Goal: Task Accomplishment & Management: Manage account settings

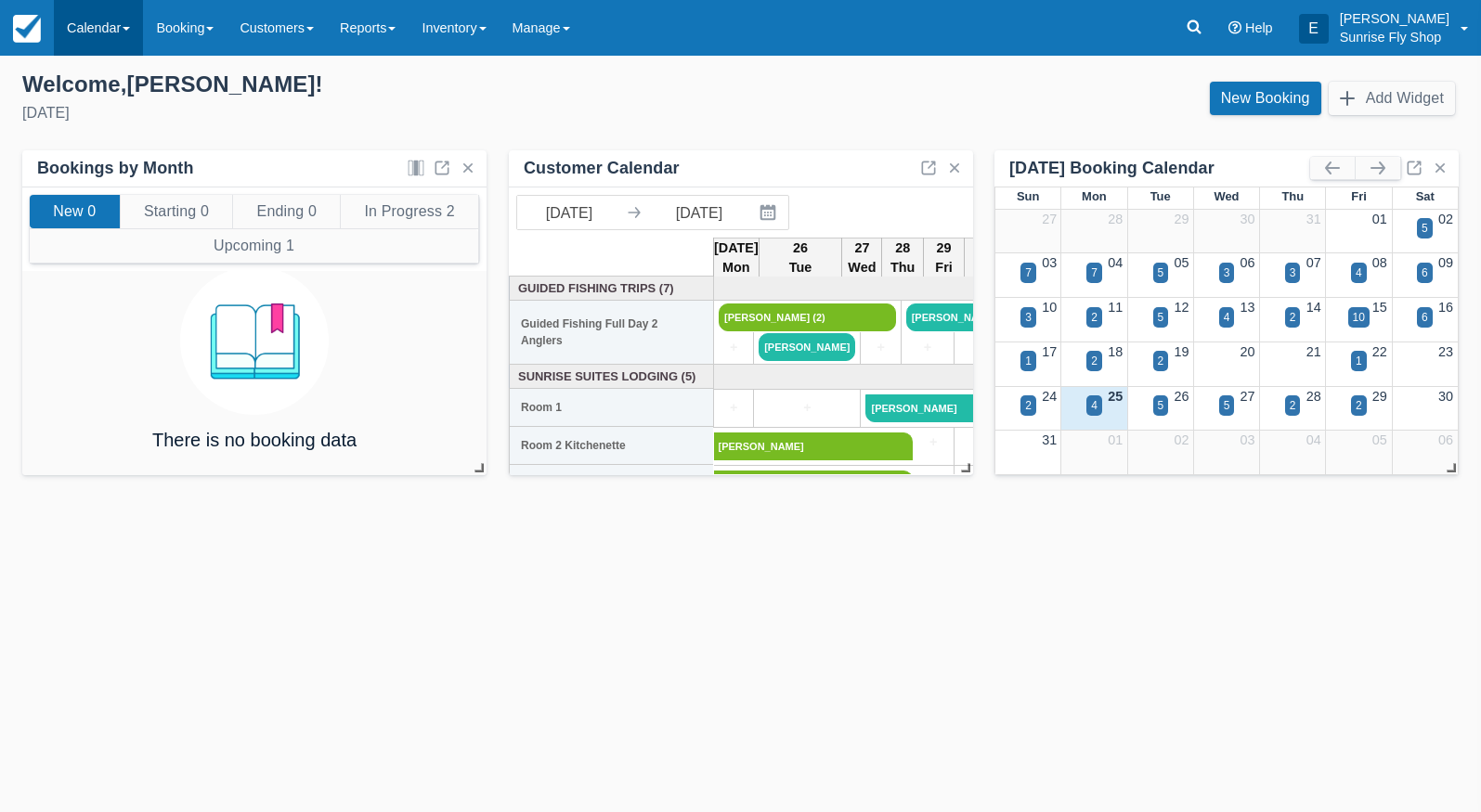
drag, startPoint x: 89, startPoint y: 23, endPoint x: 103, endPoint y: 53, distance: 33.1
click at [88, 23] on link "Calendar" at bounding box center [98, 27] width 89 height 55
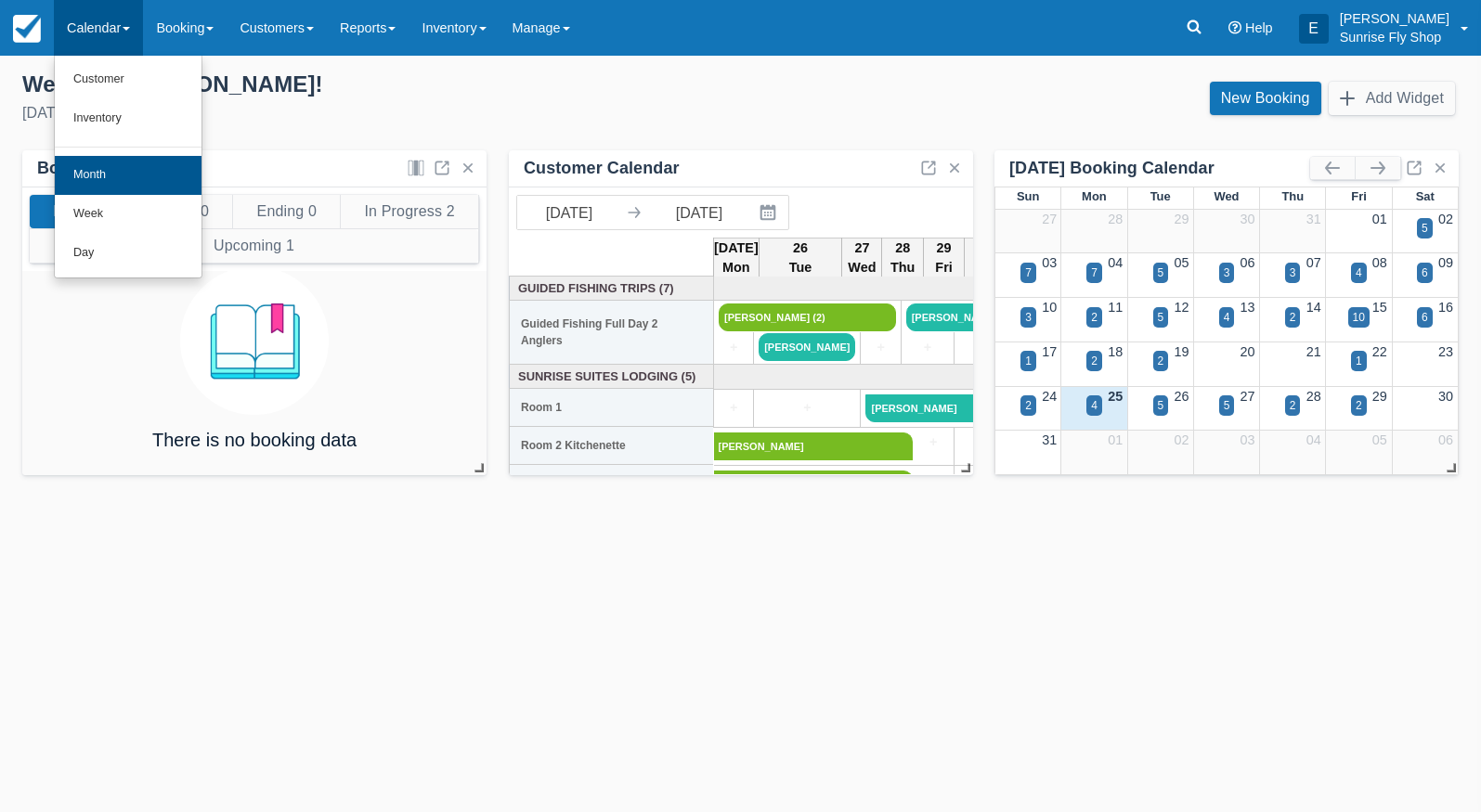
click at [121, 172] on link "Month" at bounding box center [127, 175] width 147 height 39
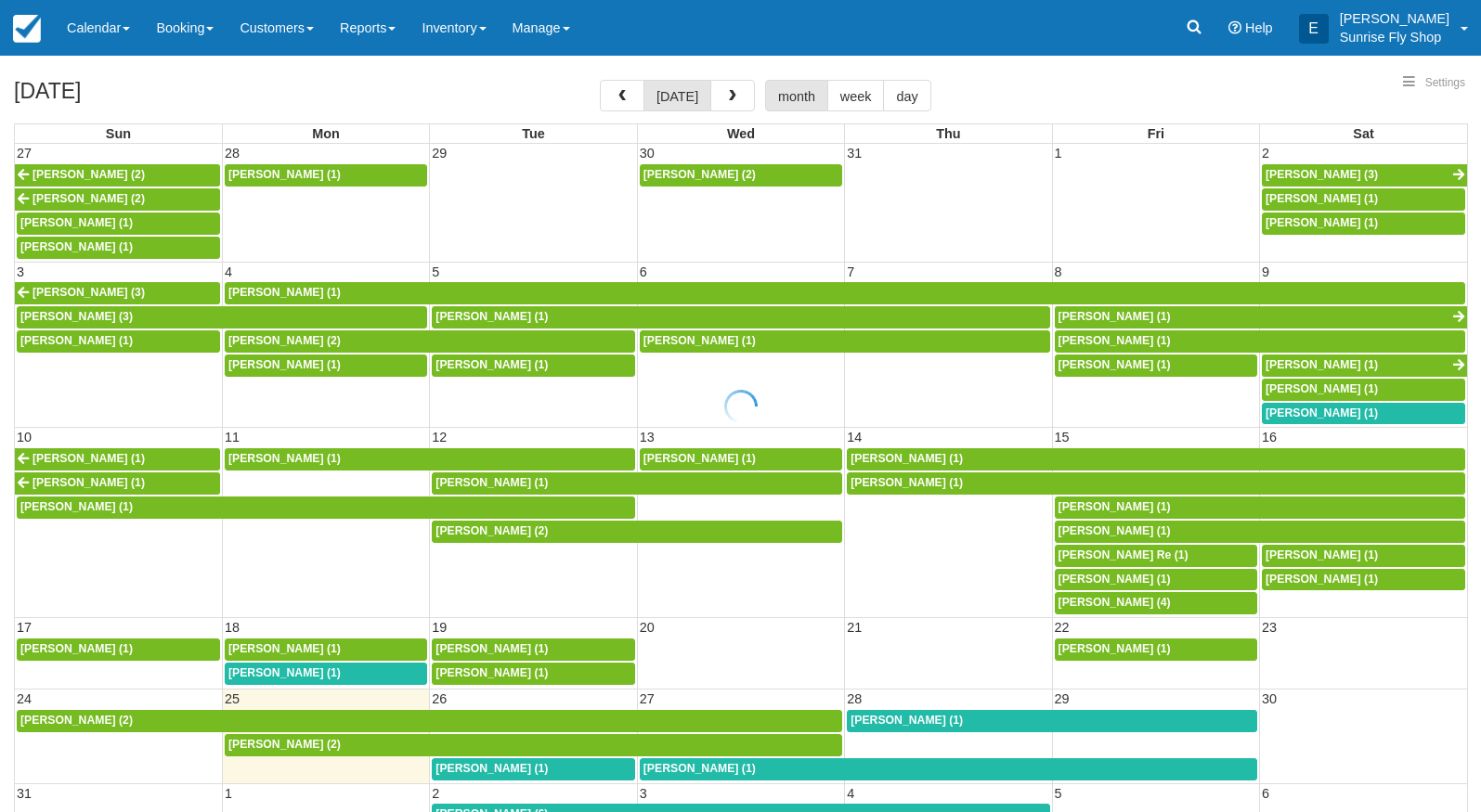
select select
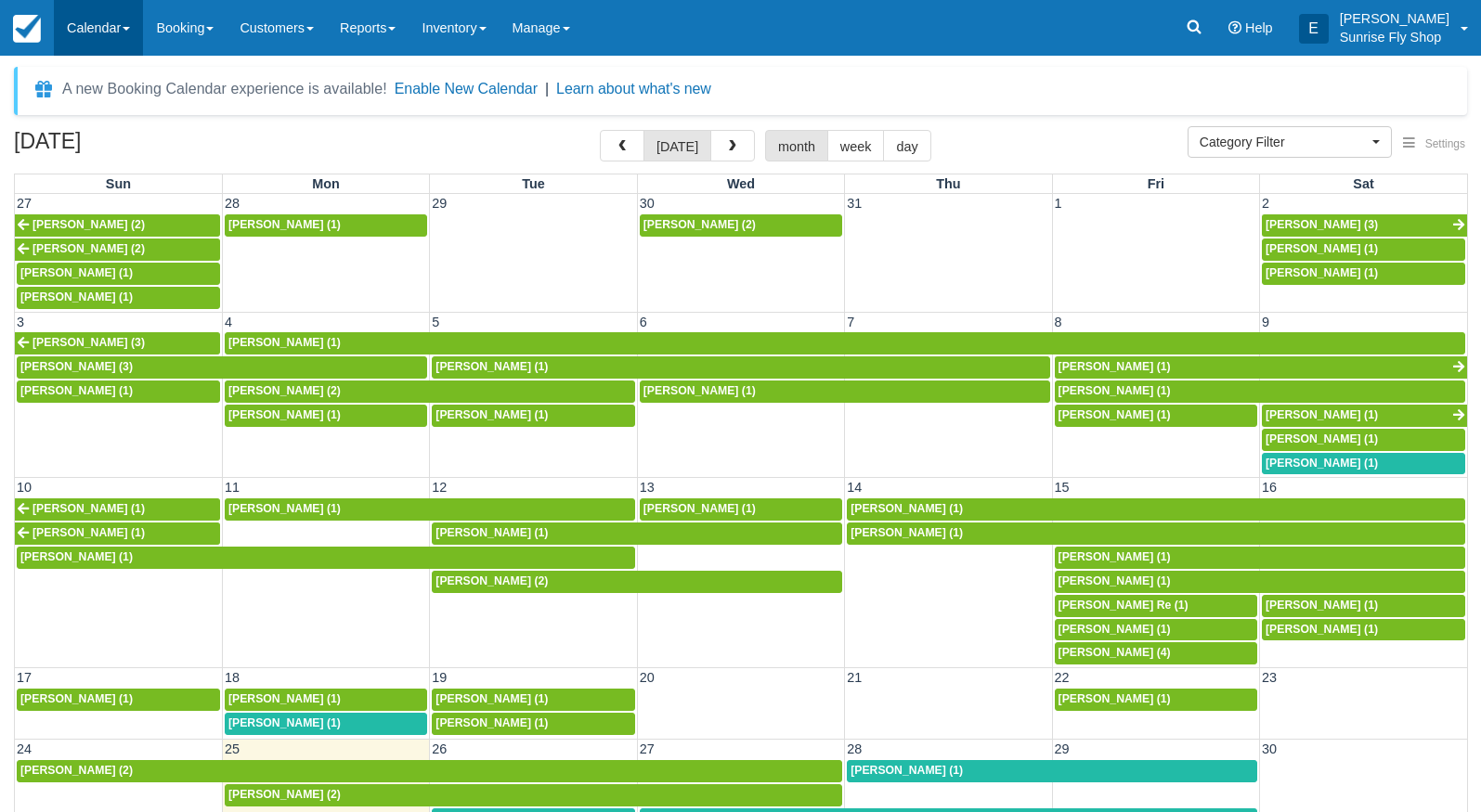
click at [92, 31] on link "Calendar" at bounding box center [98, 27] width 89 height 55
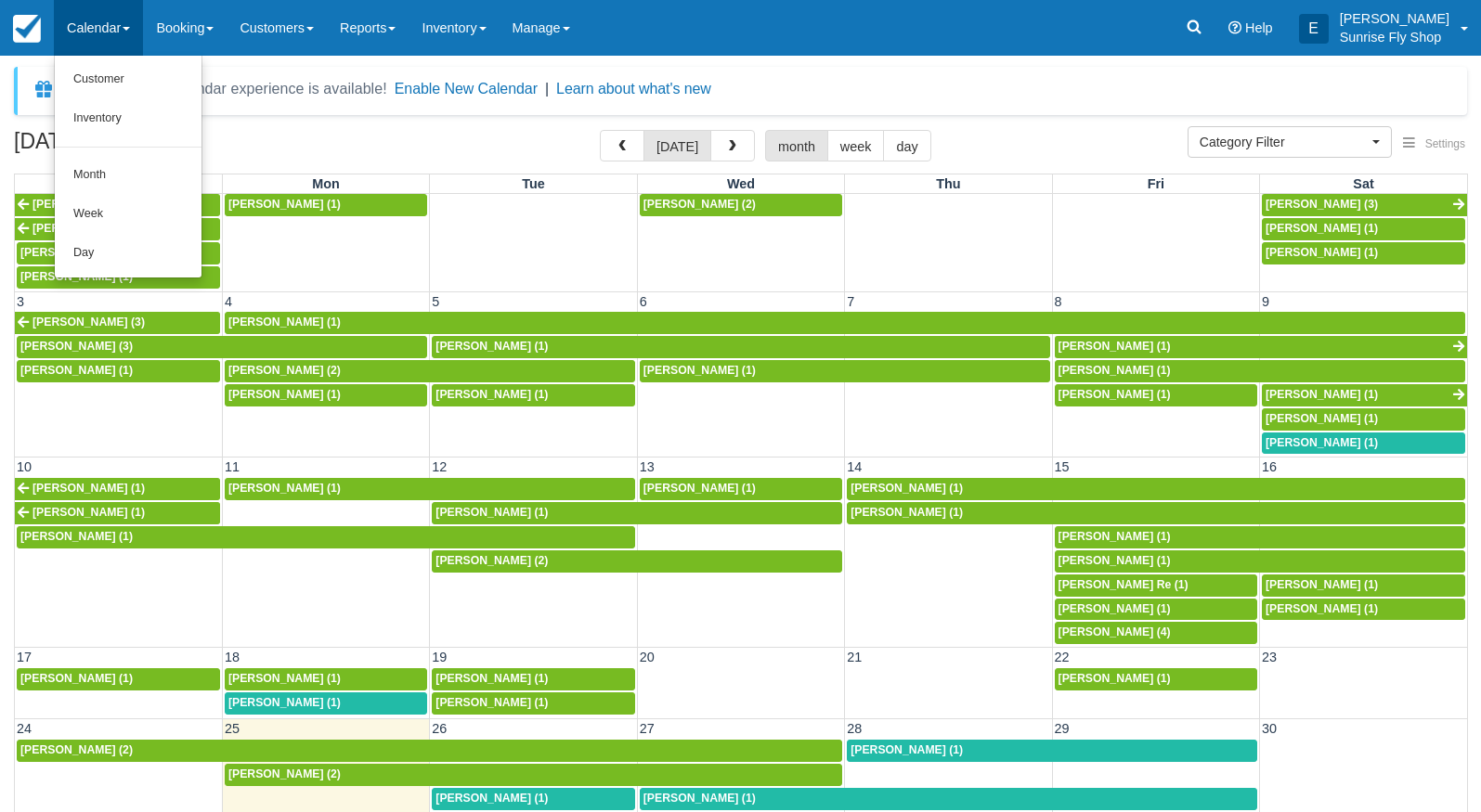
scroll to position [19, 0]
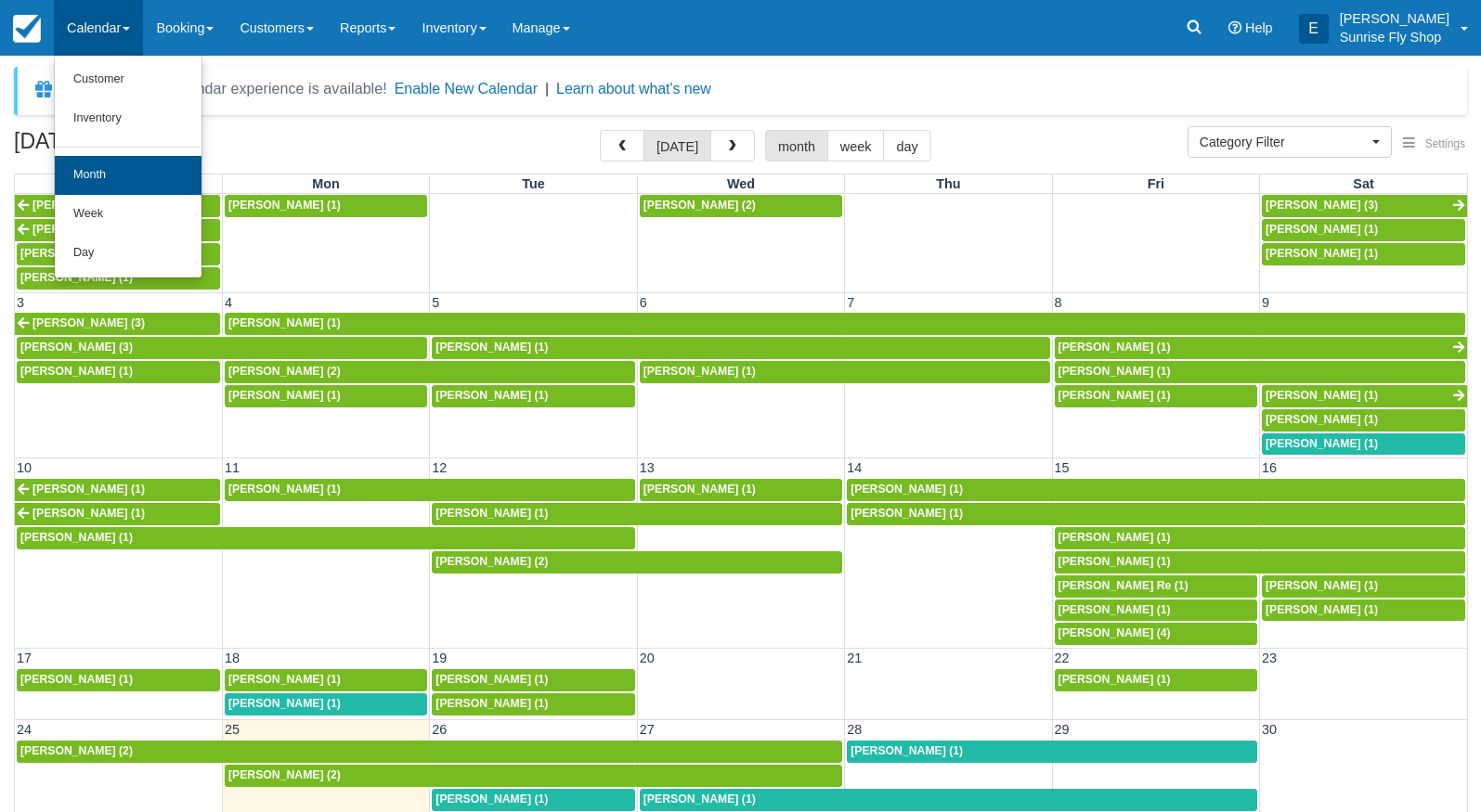
click at [111, 167] on link "Month" at bounding box center [127, 175] width 147 height 39
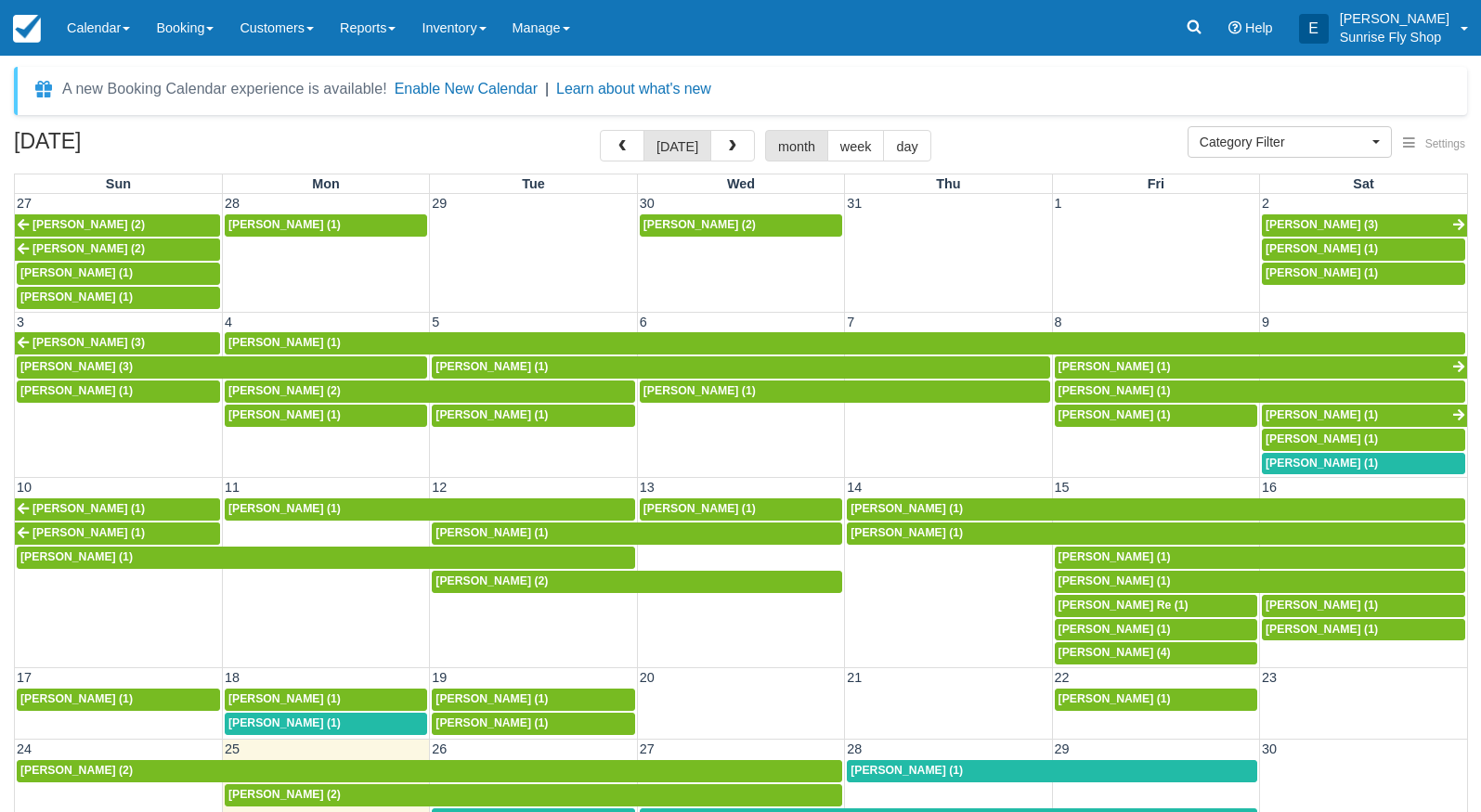
select select
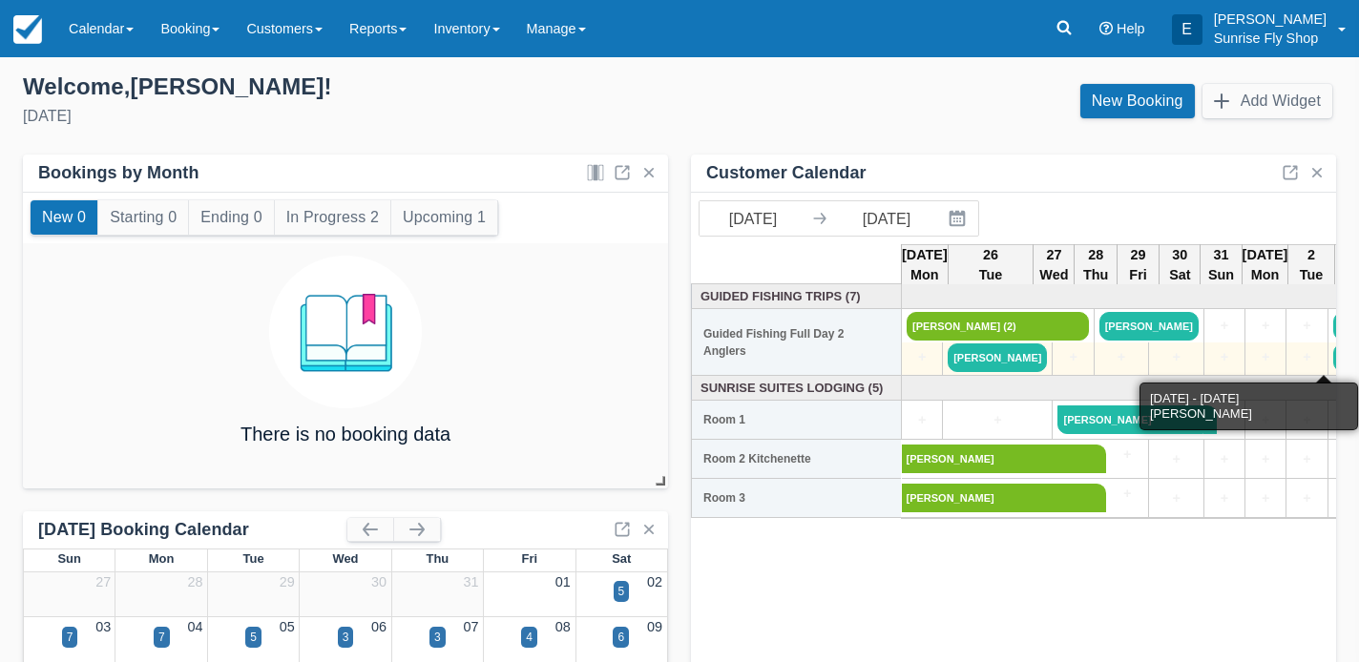
click at [1334, 356] on link "[PERSON_NAME] (2)" at bounding box center [1386, 358] width 104 height 29
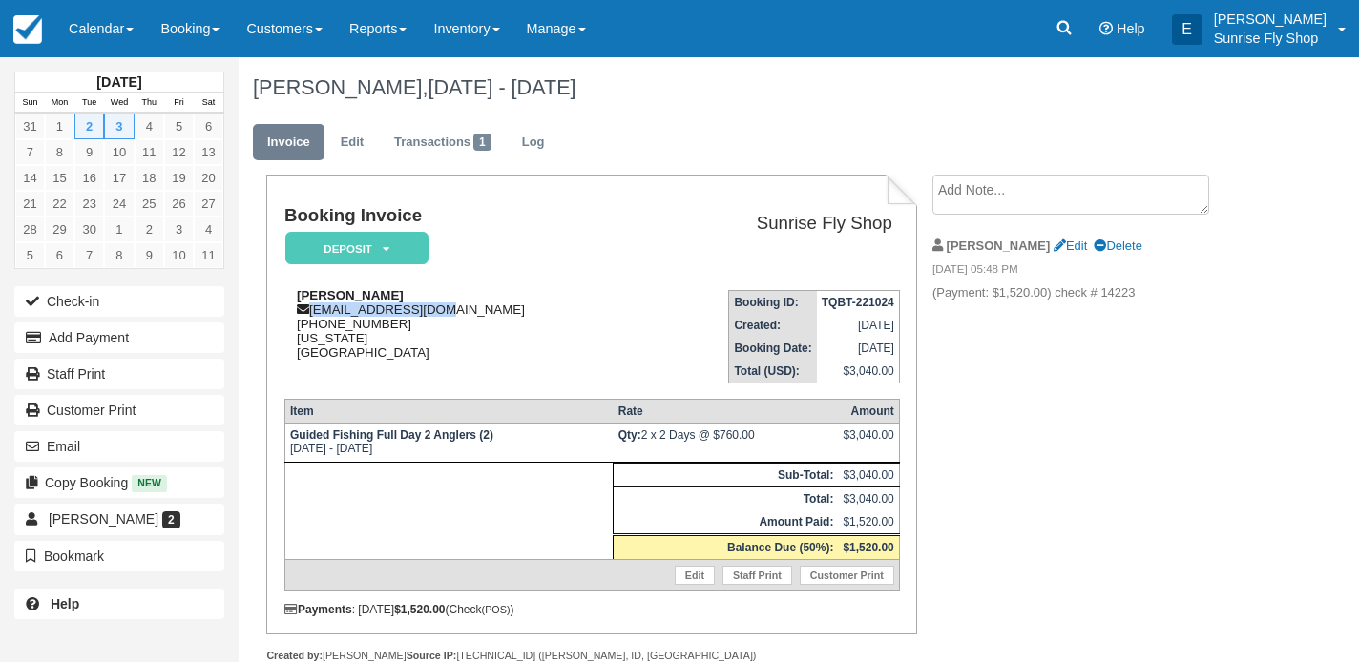
drag, startPoint x: 428, startPoint y: 309, endPoint x: 312, endPoint y: 315, distance: 115.6
click at [312, 315] on div "Craig Hall c4hall@charter.net 1 (612) 501-9675 Minnesota United States" at bounding box center [464, 324] width 360 height 72
click at [109, 33] on link "Calendar" at bounding box center [101, 28] width 92 height 57
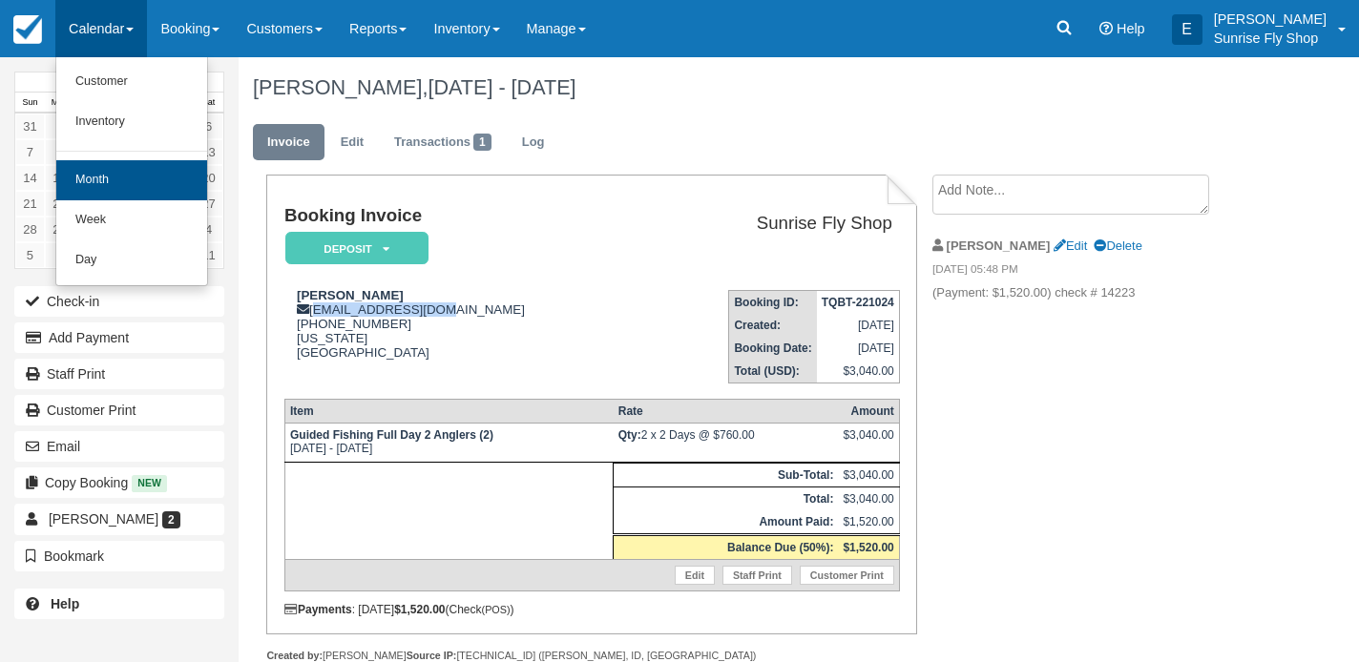
click at [95, 184] on link "Month" at bounding box center [131, 180] width 151 height 40
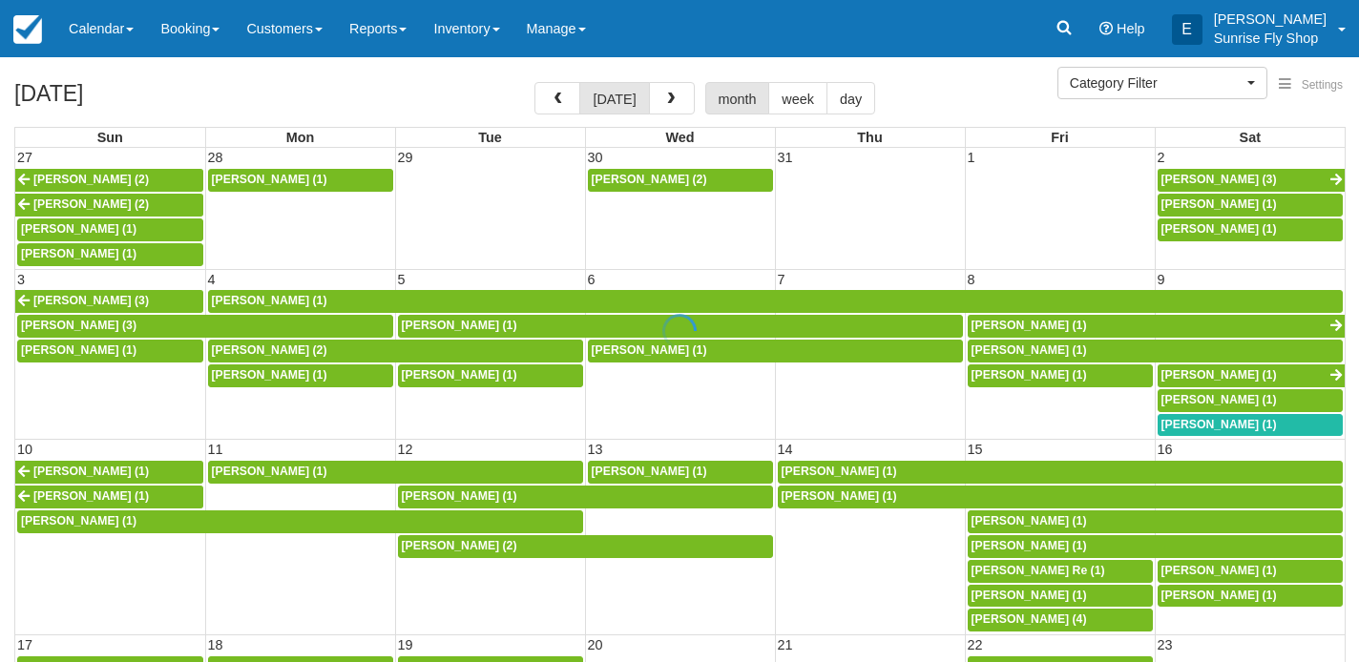
select select
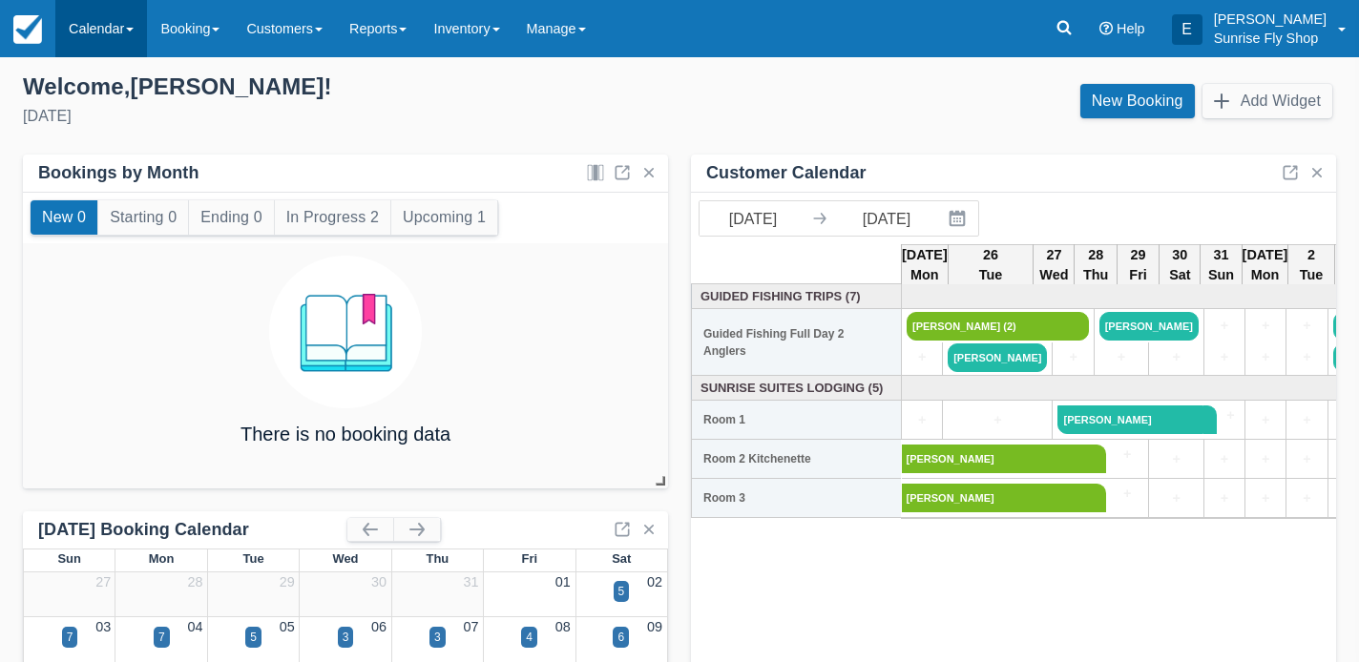
click at [103, 24] on link "Calendar" at bounding box center [101, 28] width 92 height 57
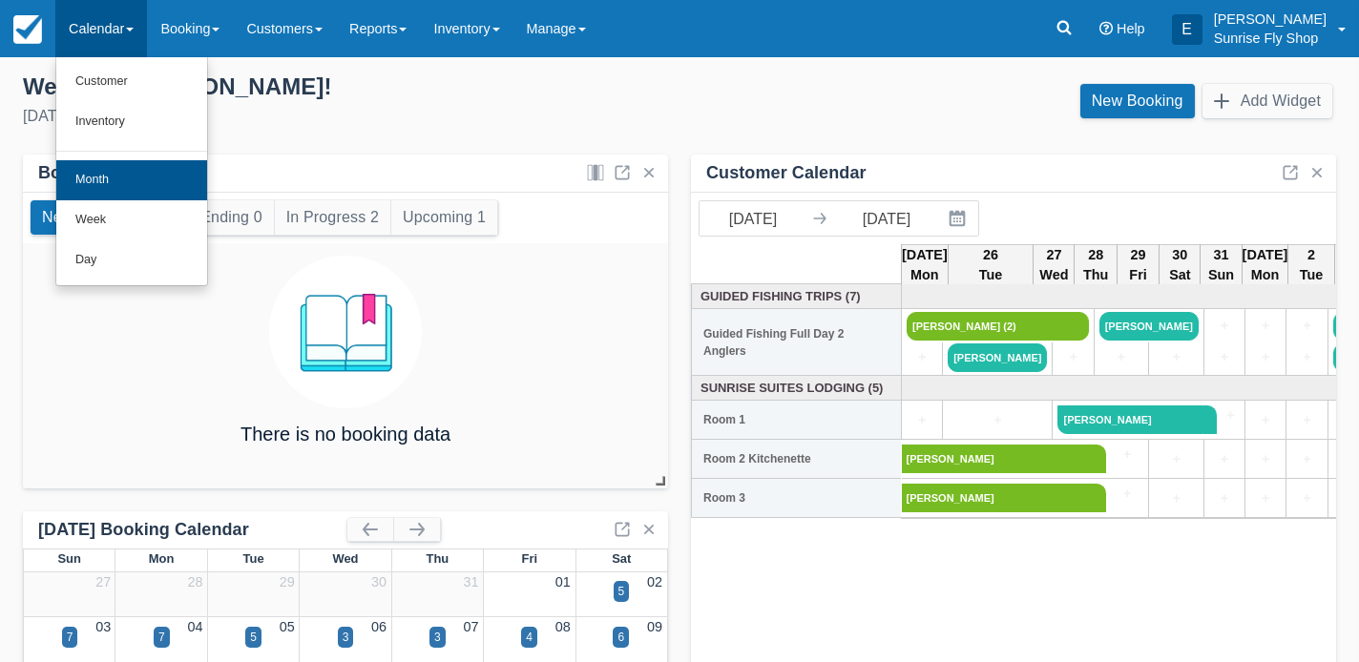
click at [108, 167] on link "Month" at bounding box center [131, 180] width 151 height 40
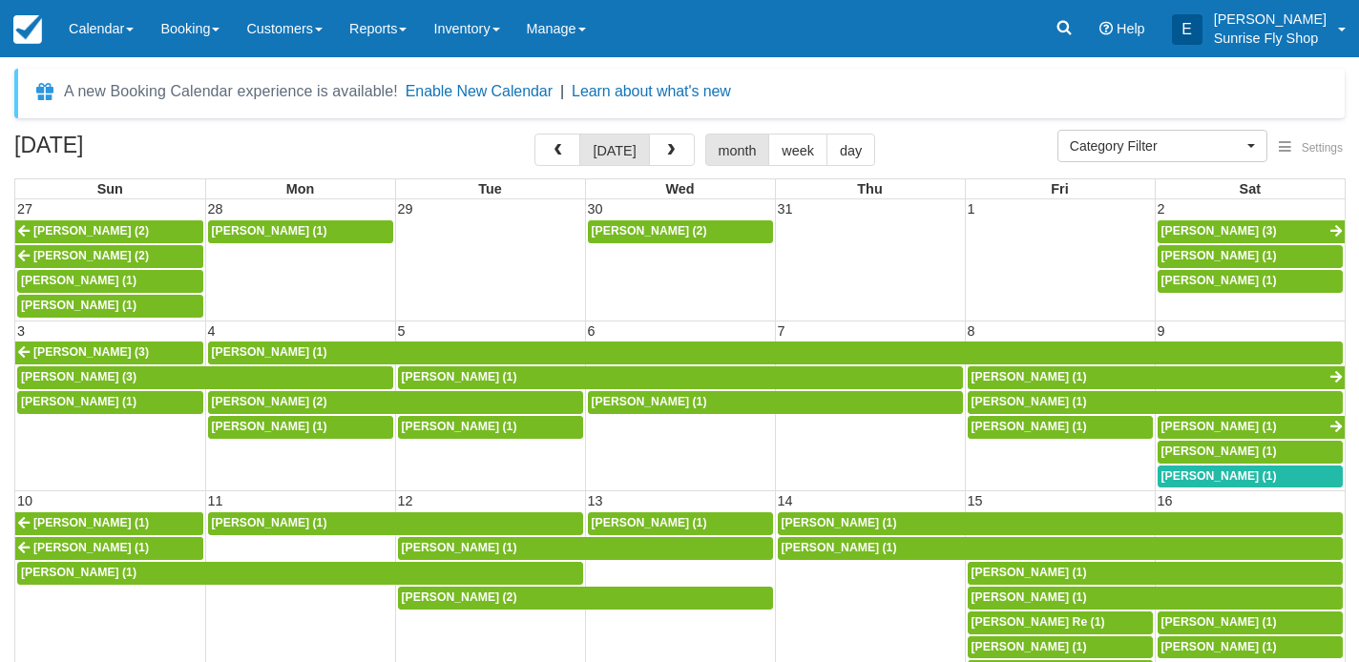
select select
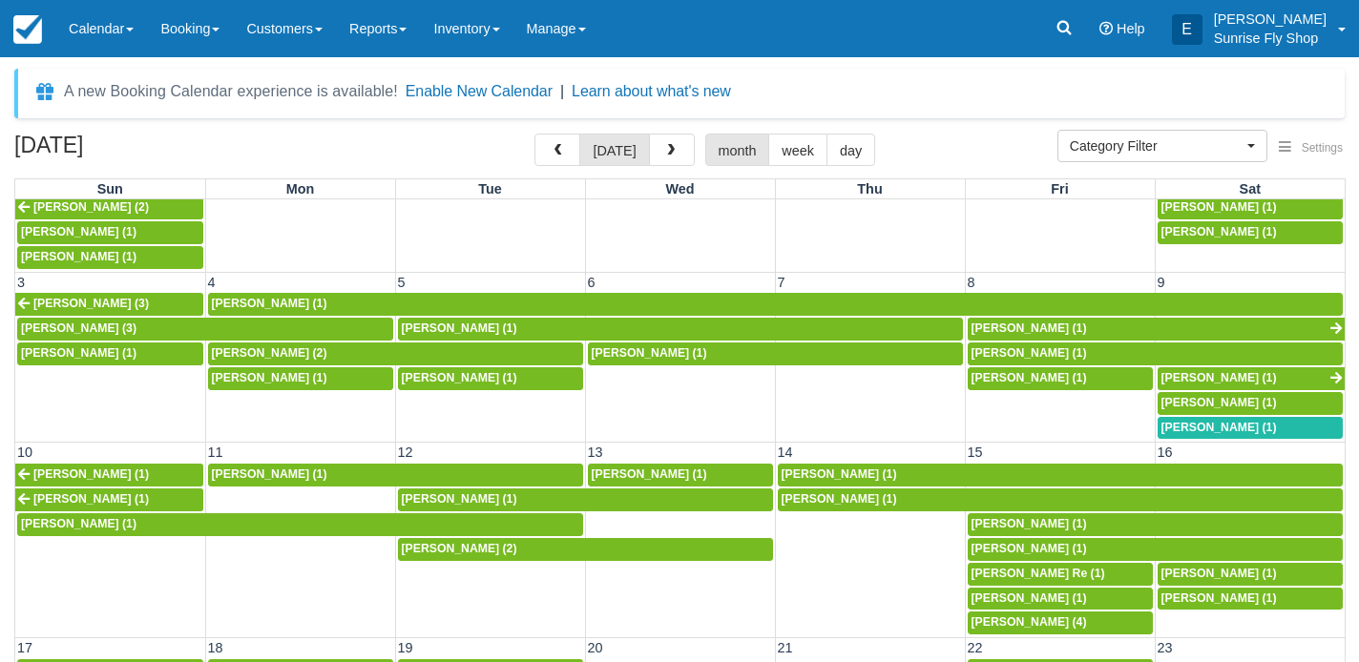
scroll to position [48, 0]
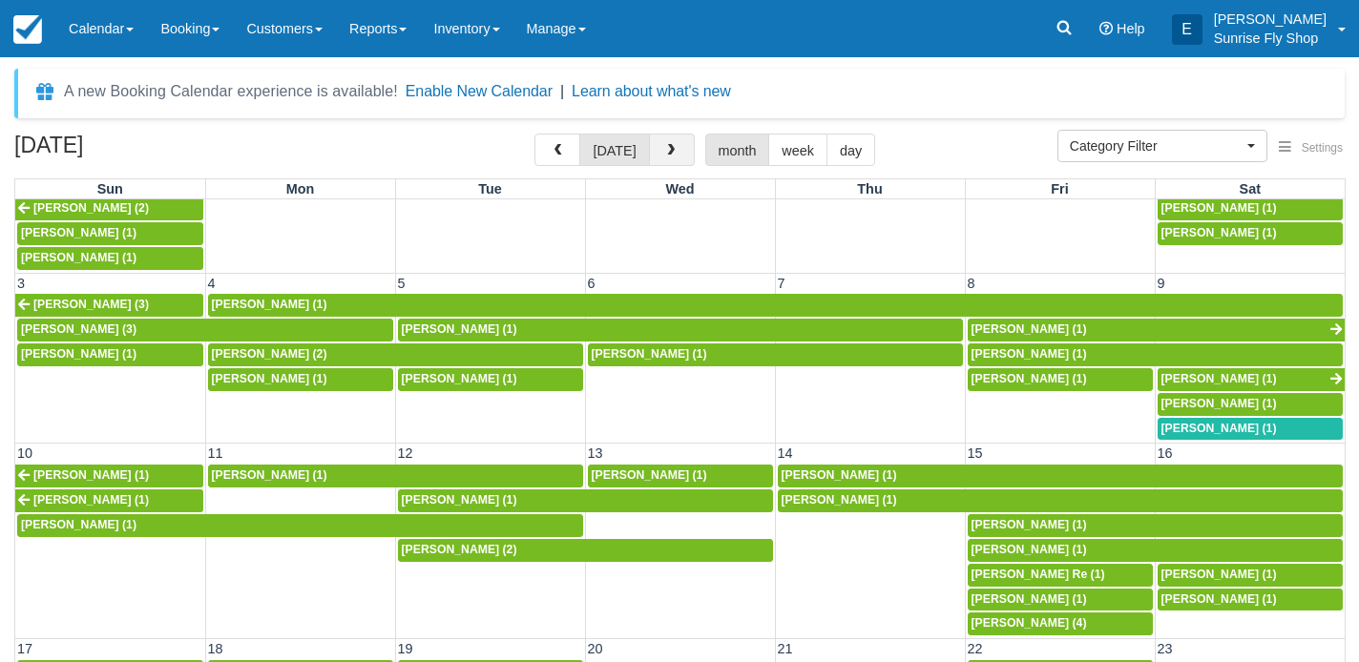
click at [664, 156] on span "button" at bounding box center [670, 150] width 13 height 13
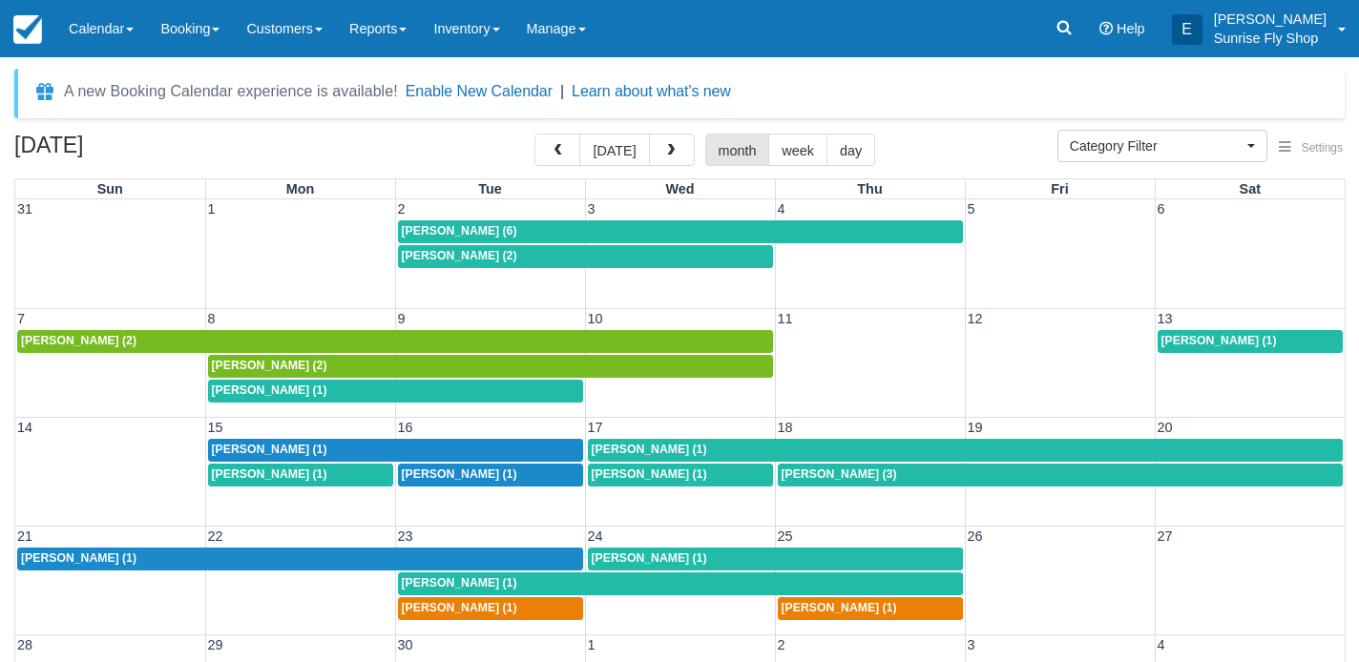
click at [450, 472] on span "[PERSON_NAME] (1)" at bounding box center [460, 474] width 116 height 13
select select
click at [631, 475] on span "Lisa Bassi (1)" at bounding box center [650, 474] width 116 height 13
select select
click at [95, 557] on span "[PERSON_NAME] (1)" at bounding box center [79, 558] width 116 height 13
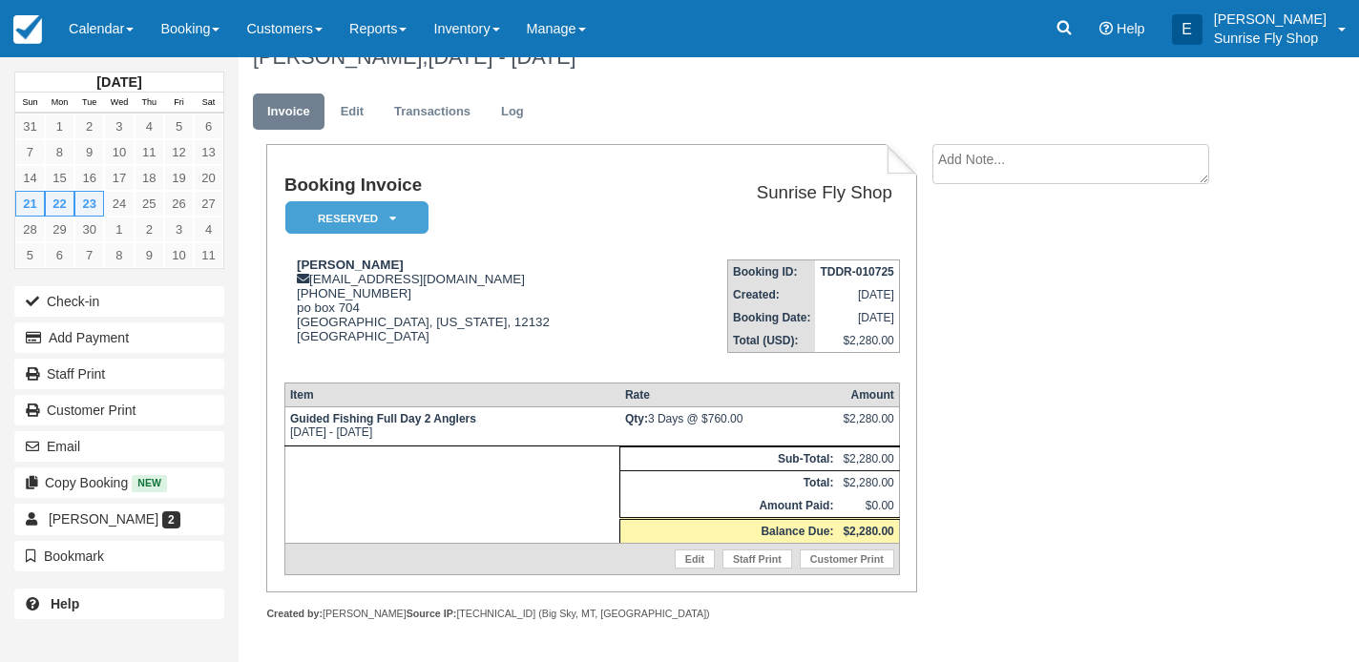
scroll to position [41, 0]
click at [355, 207] on em "Reserved" at bounding box center [356, 217] width 143 height 33
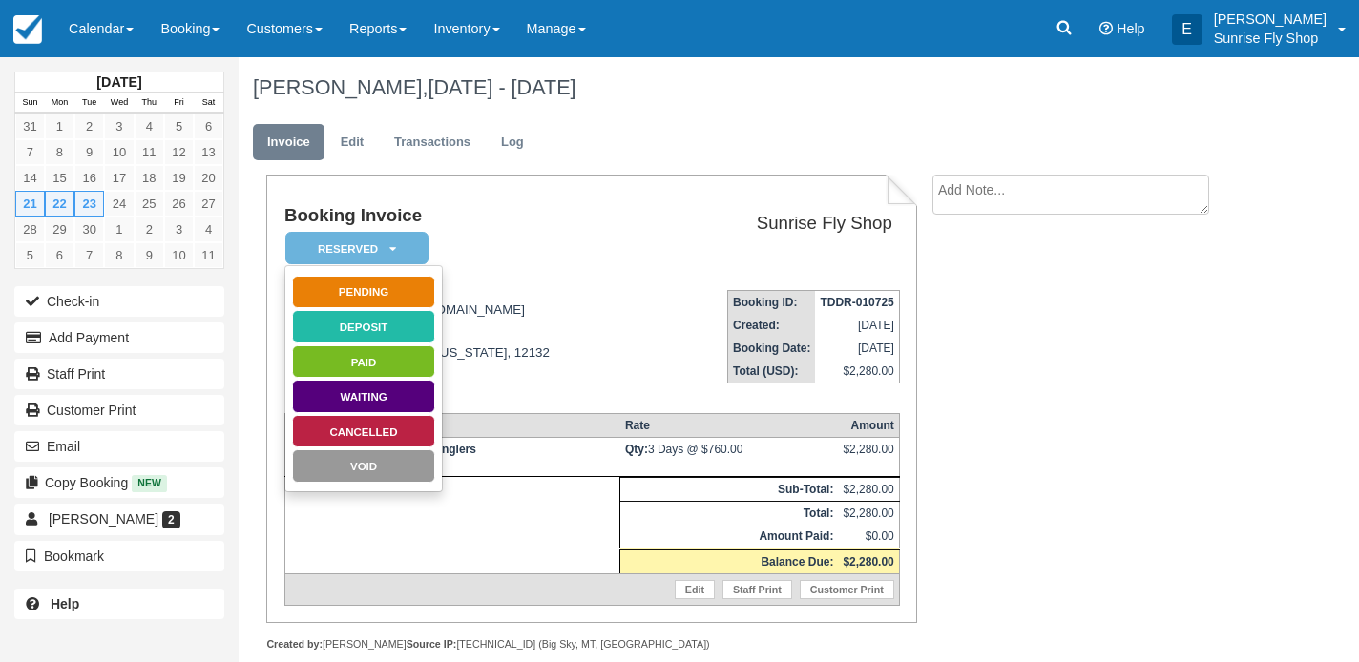
click at [541, 197] on div "Booking Invoice Reserved   Pending Deposit Paid Waiting Cancelled Void Sunrise …" at bounding box center [591, 399] width 651 height 449
click at [398, 239] on em "Reserved" at bounding box center [356, 248] width 143 height 33
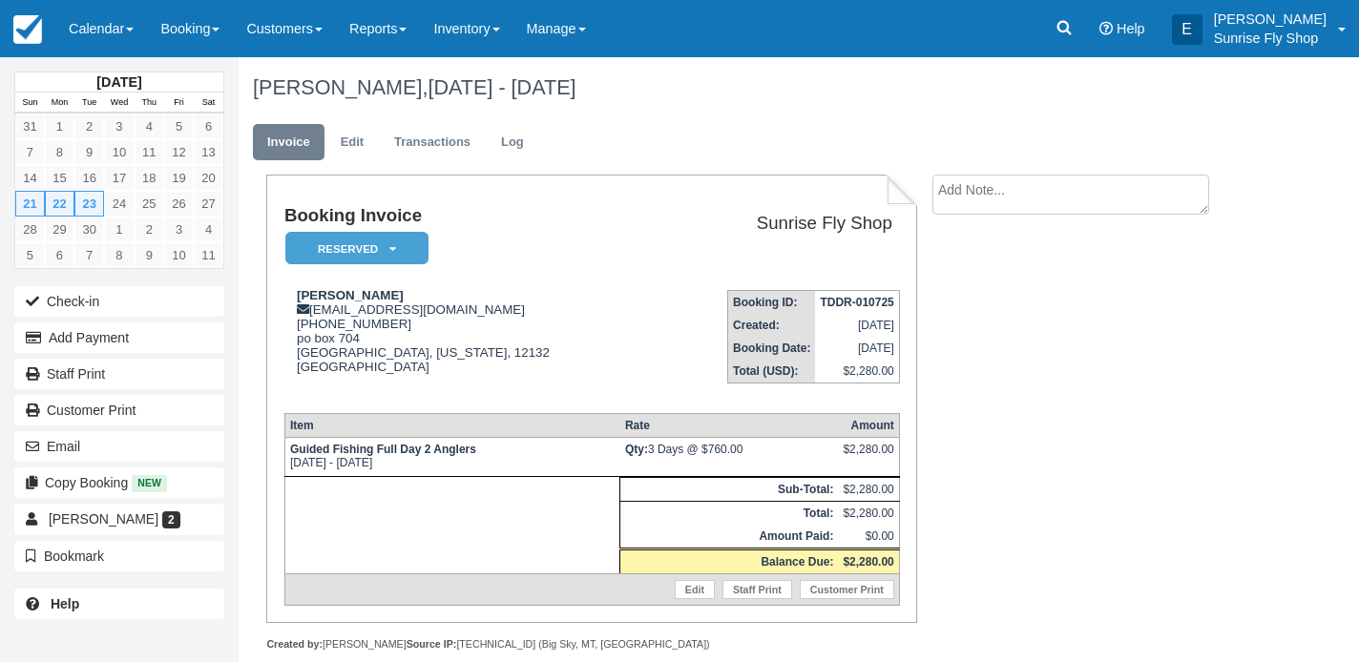
click at [380, 249] on em "Reserved" at bounding box center [356, 248] width 143 height 33
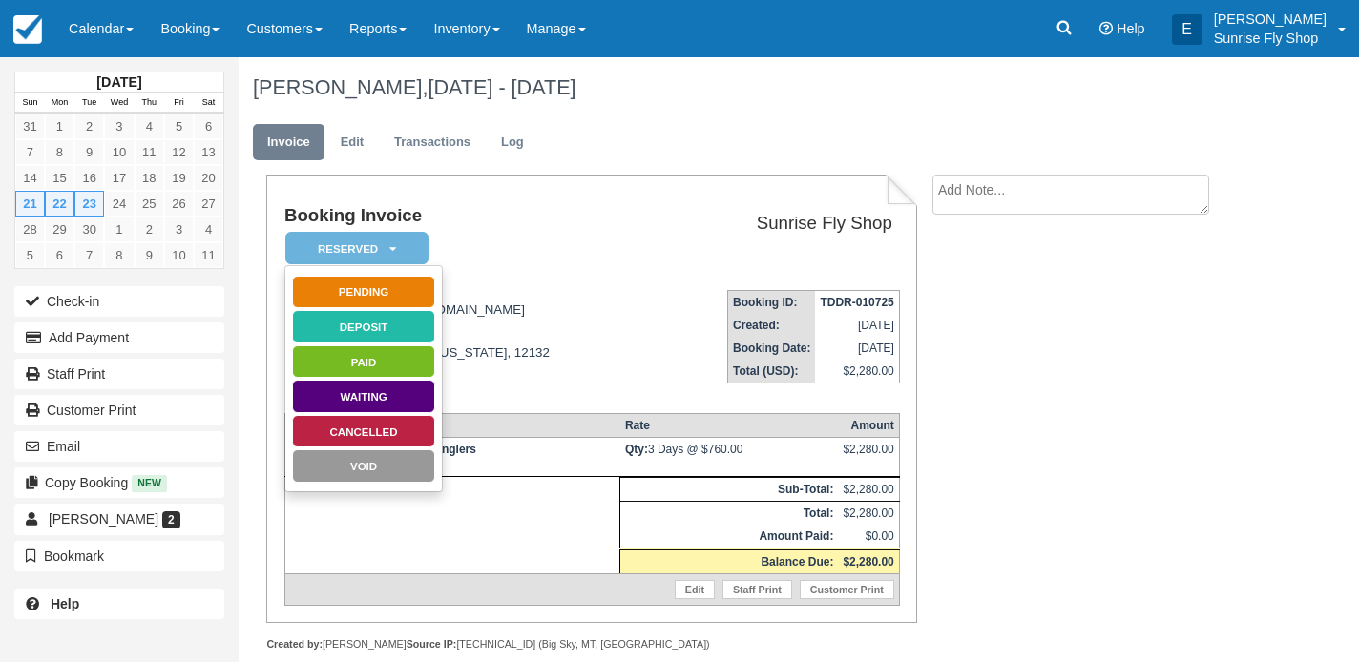
click at [354, 431] on link "Cancelled" at bounding box center [363, 431] width 143 height 33
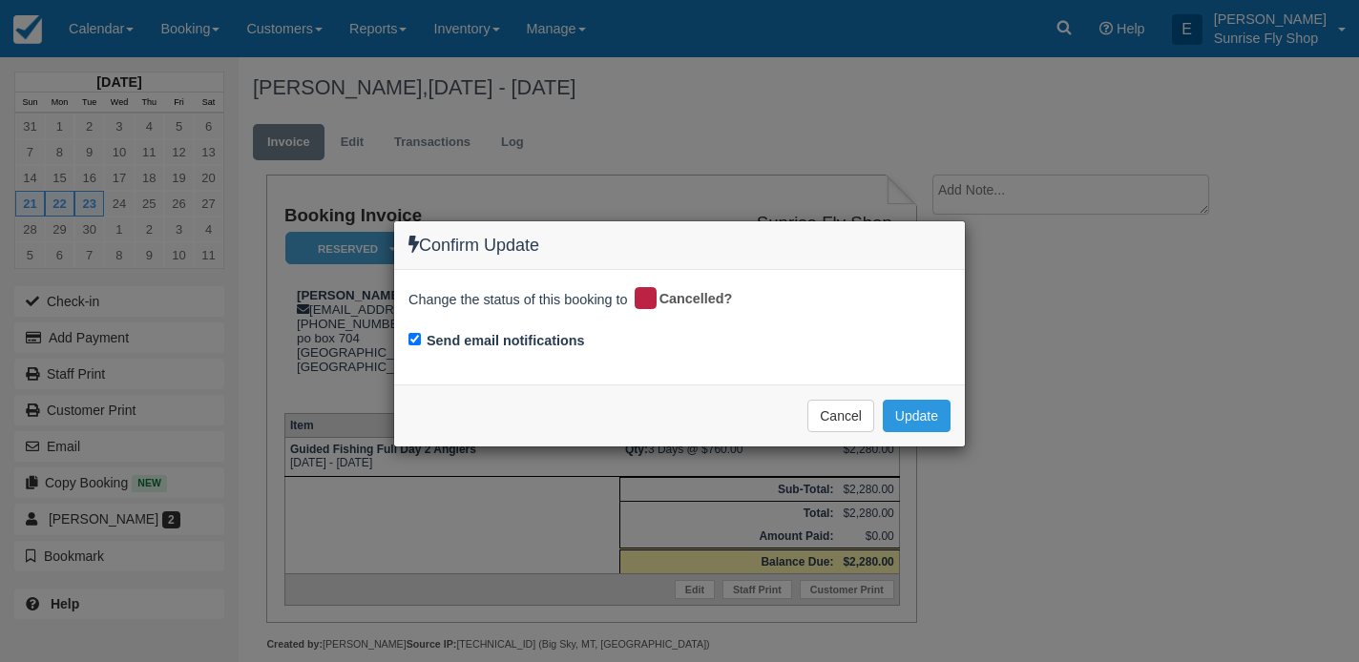
click at [415, 336] on input "Send email notifications" at bounding box center [415, 339] width 12 height 12
checkbox input "false"
click at [835, 415] on button "Cancel" at bounding box center [841, 416] width 67 height 32
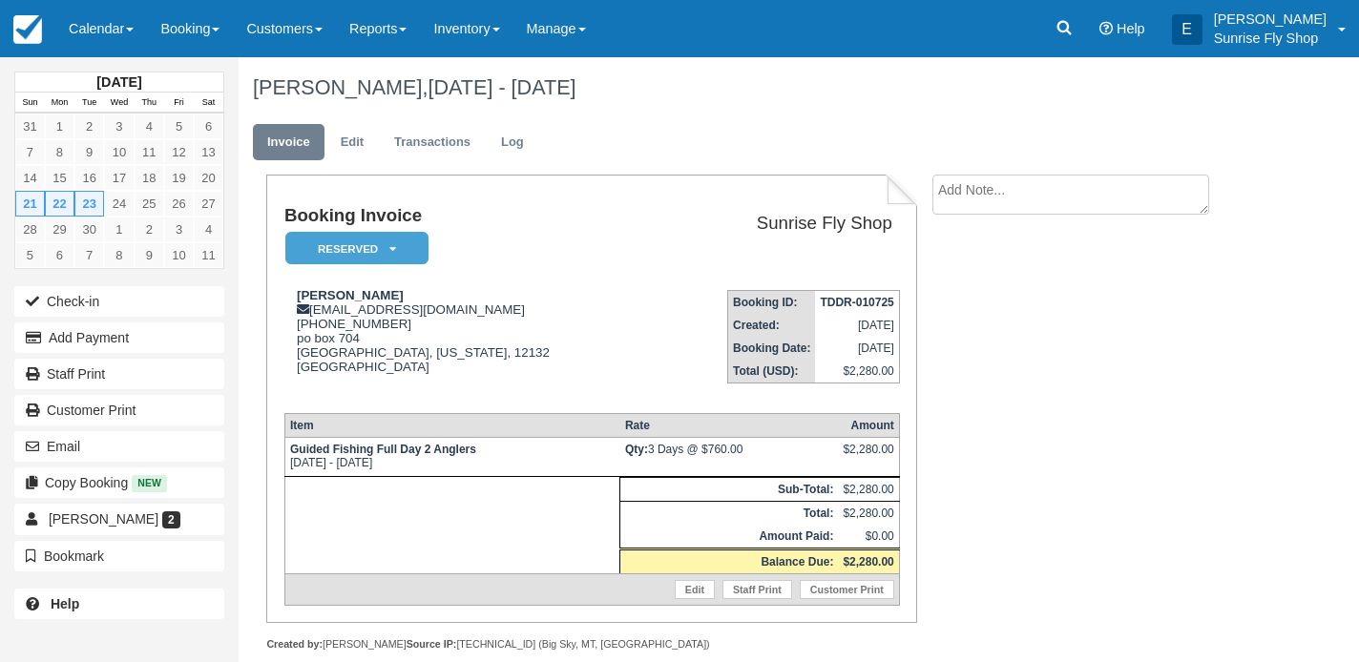
click at [389, 251] on icon at bounding box center [392, 248] width 7 height 11
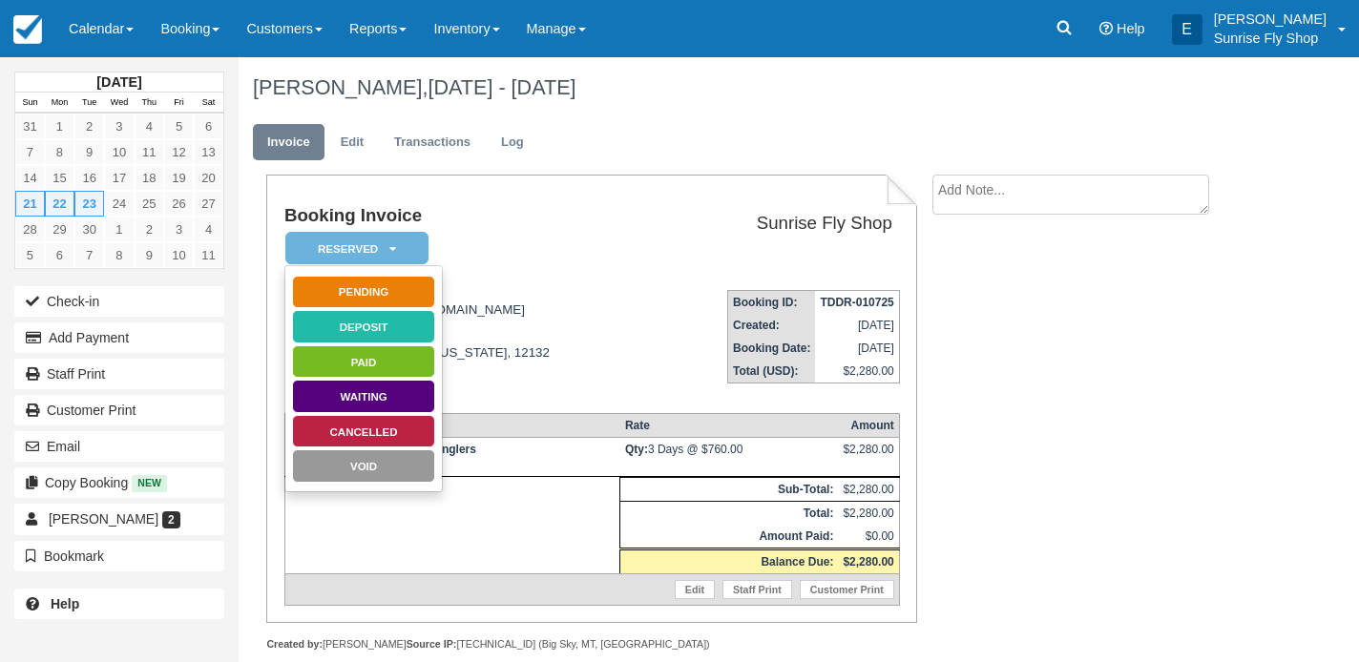
click at [381, 283] on link "Pending" at bounding box center [363, 292] width 143 height 33
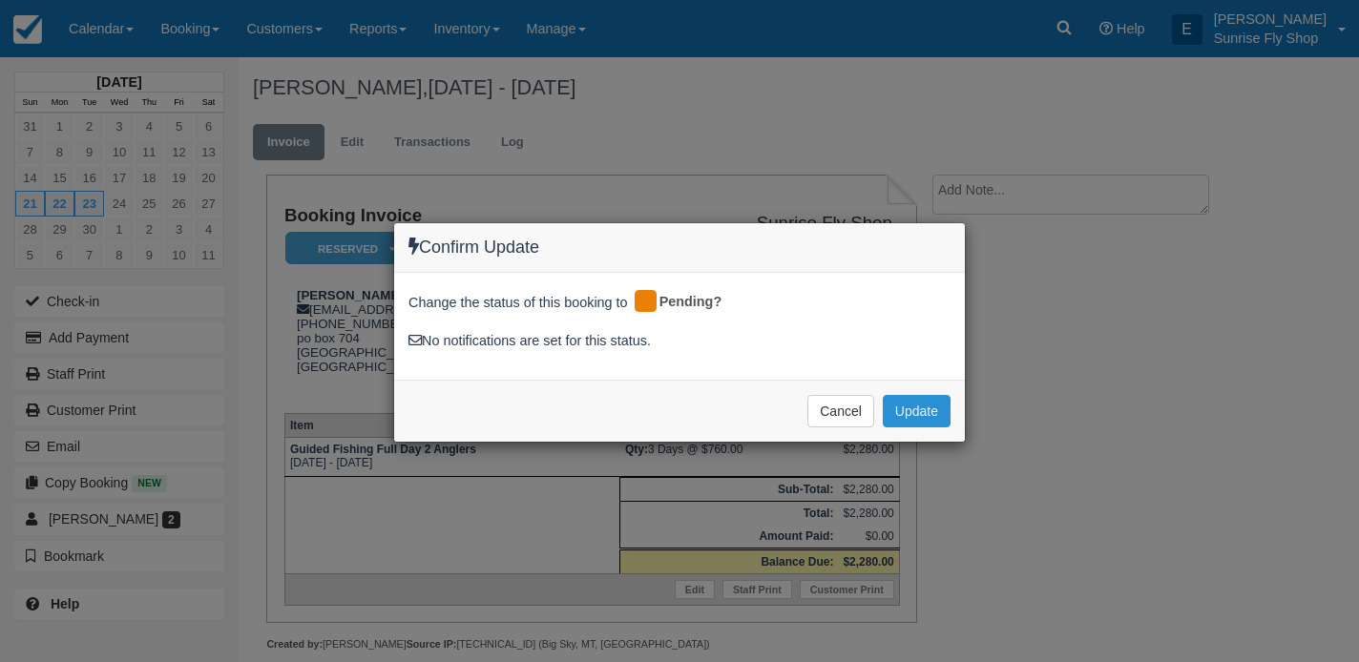
click at [907, 410] on button "Update" at bounding box center [917, 411] width 68 height 32
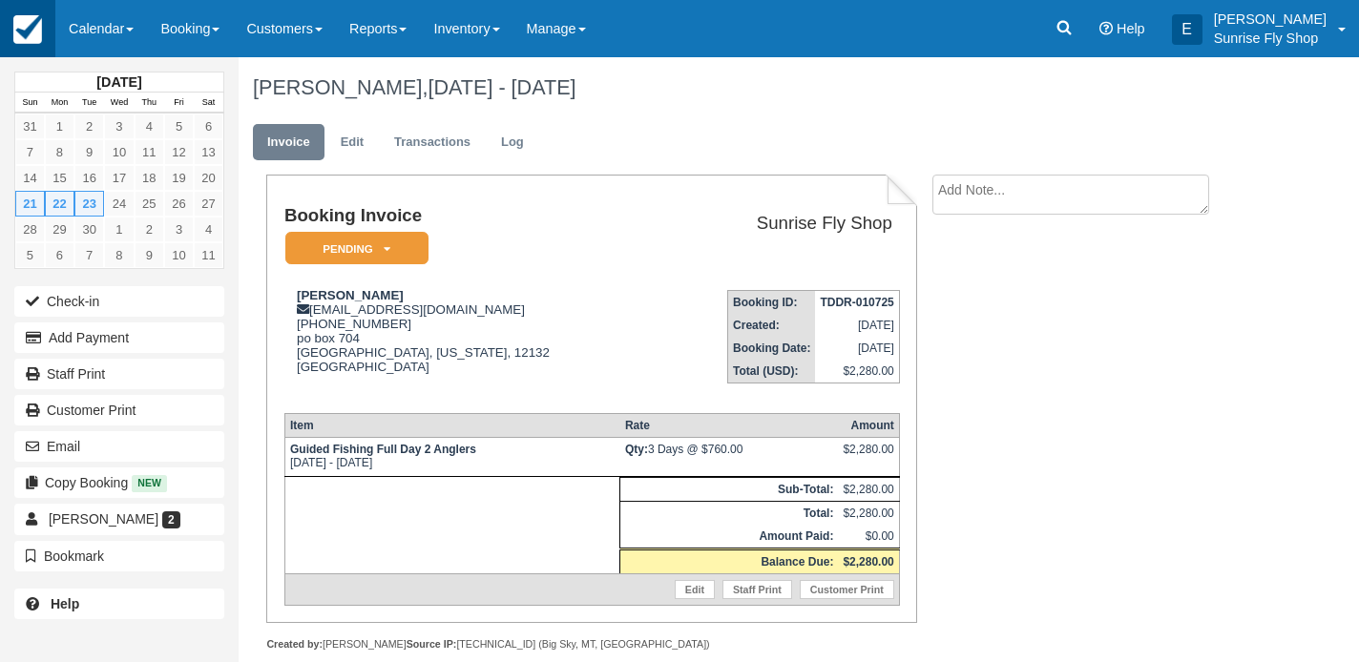
click at [41, 32] on img at bounding box center [27, 29] width 29 height 29
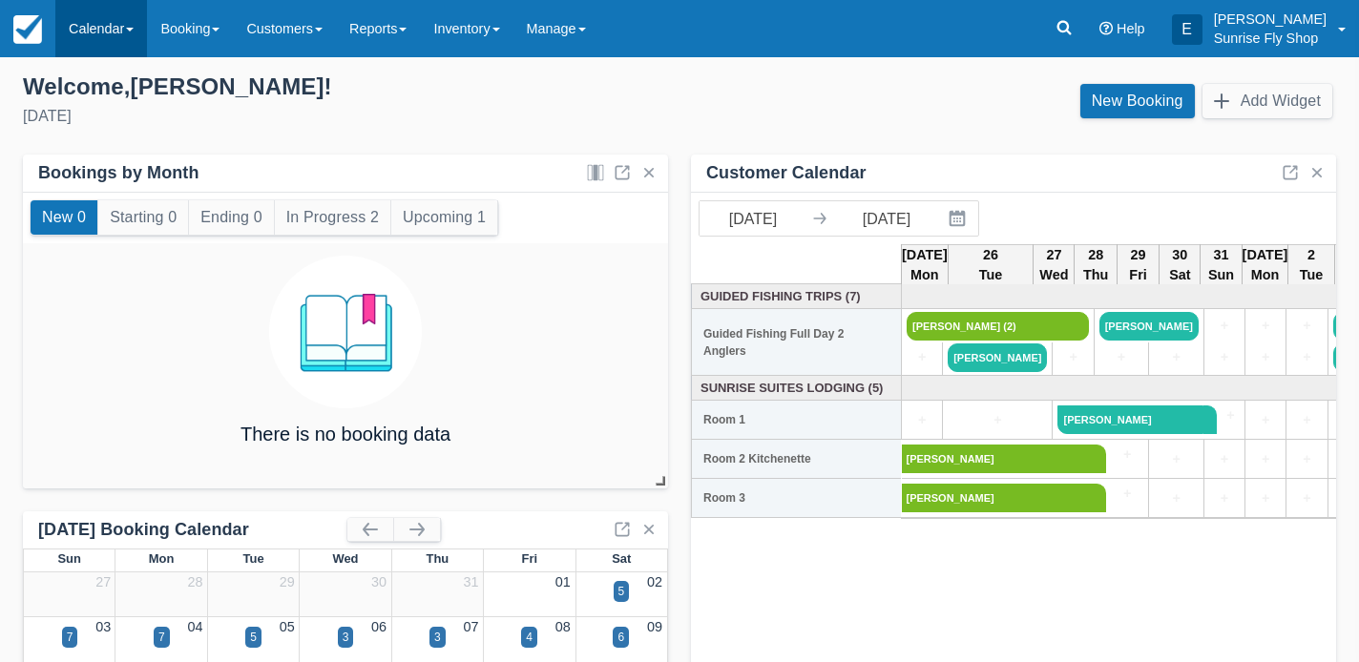
click at [107, 25] on link "Calendar" at bounding box center [101, 28] width 92 height 57
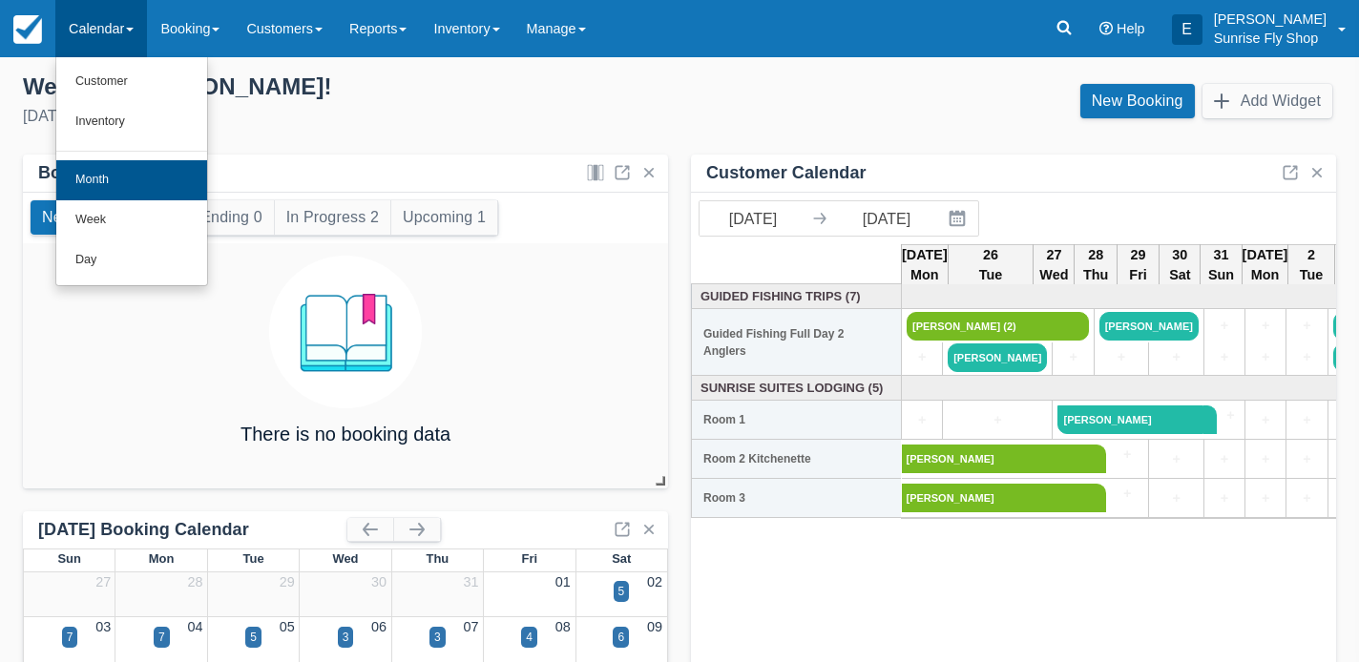
click at [106, 177] on link "Month" at bounding box center [131, 180] width 151 height 40
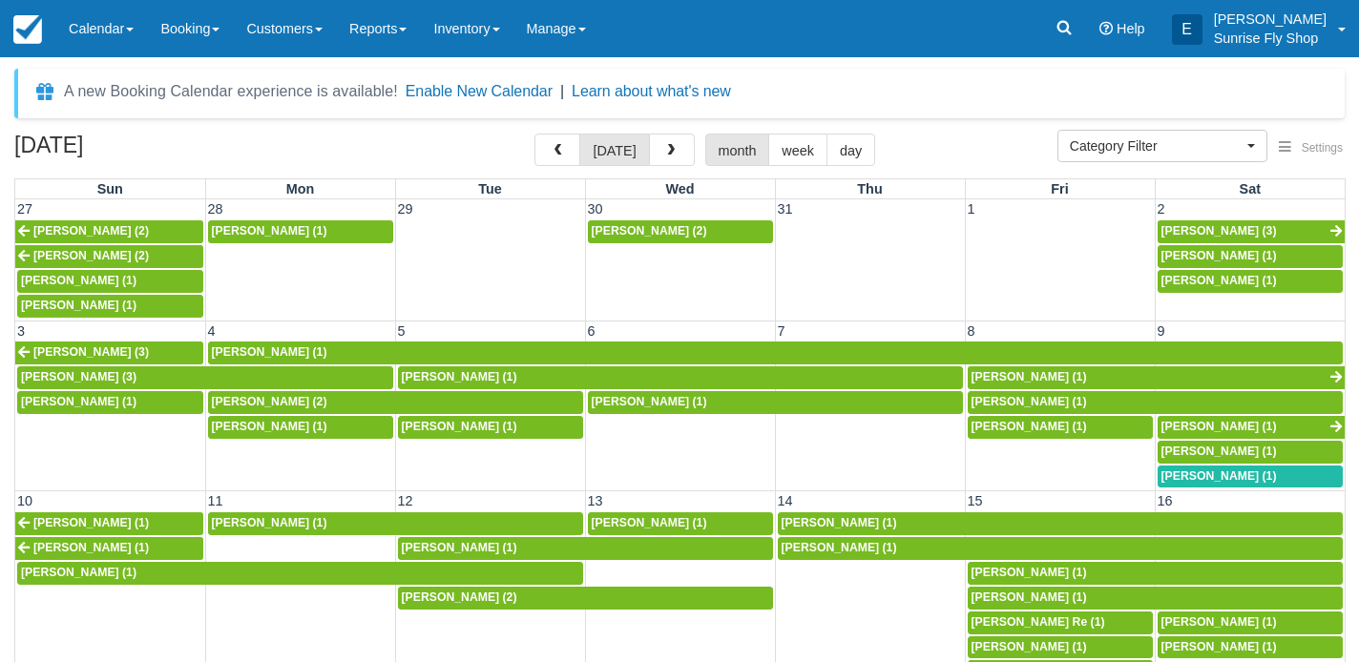
select select
click at [667, 153] on span "button" at bounding box center [670, 150] width 13 height 13
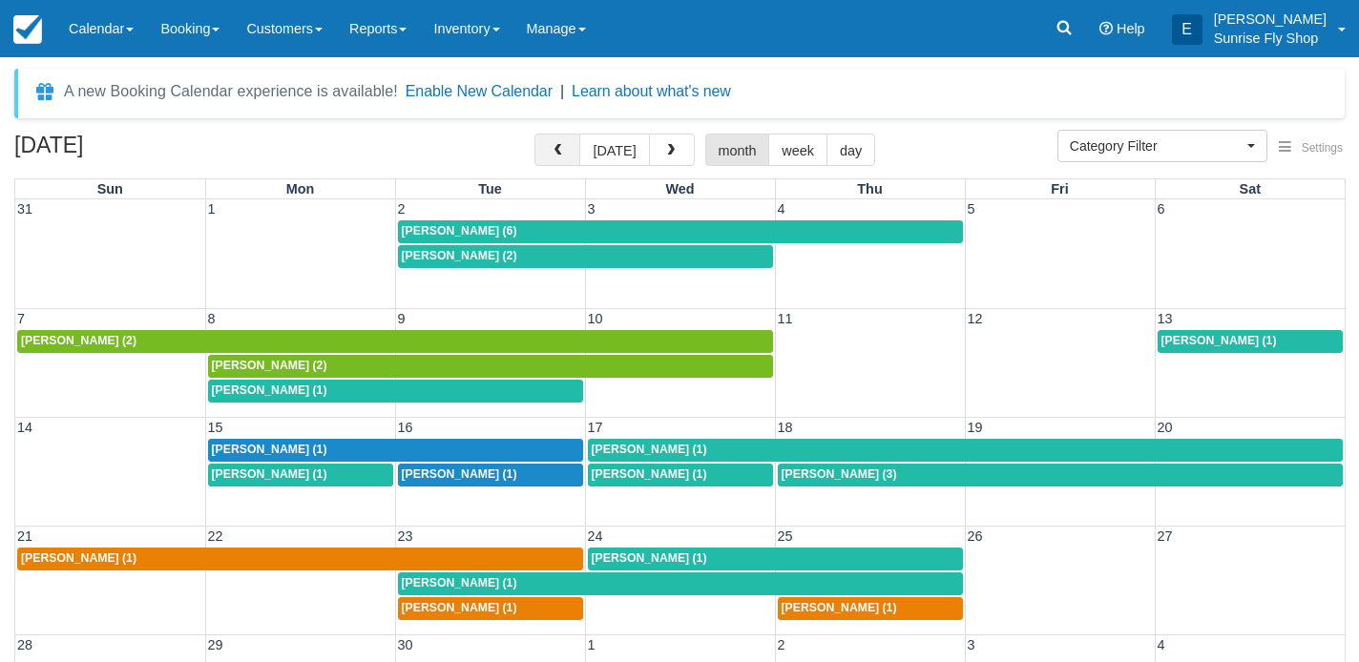
click at [549, 148] on button "button" at bounding box center [558, 150] width 46 height 32
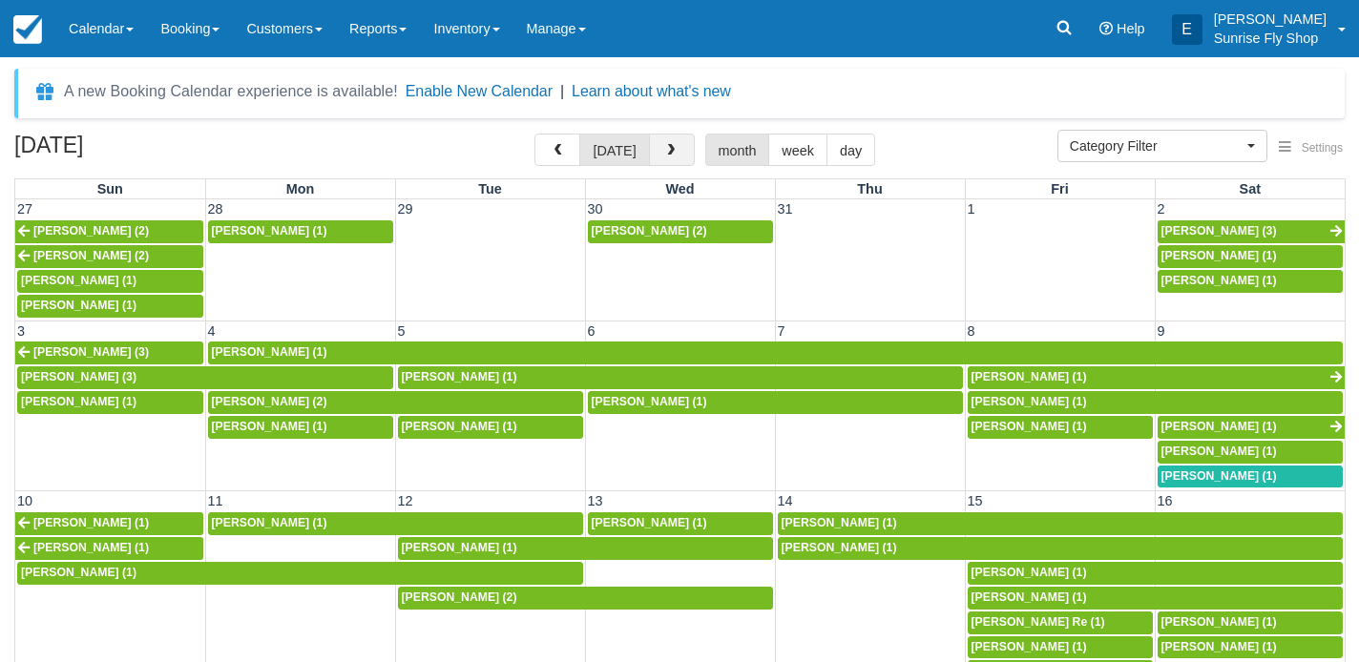
click at [678, 148] on button "button" at bounding box center [672, 150] width 46 height 32
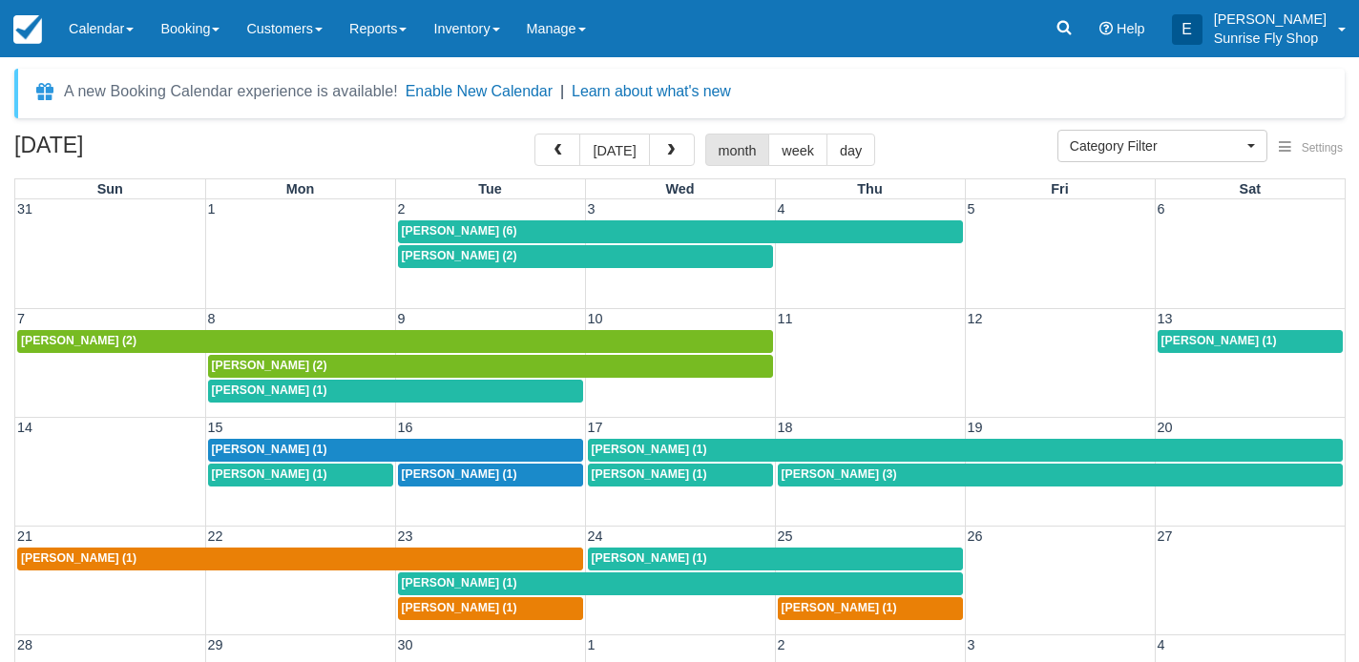
click at [129, 562] on div "[PERSON_NAME] (1)" at bounding box center [300, 559] width 558 height 15
select select
click at [548, 164] on button "button" at bounding box center [558, 150] width 46 height 32
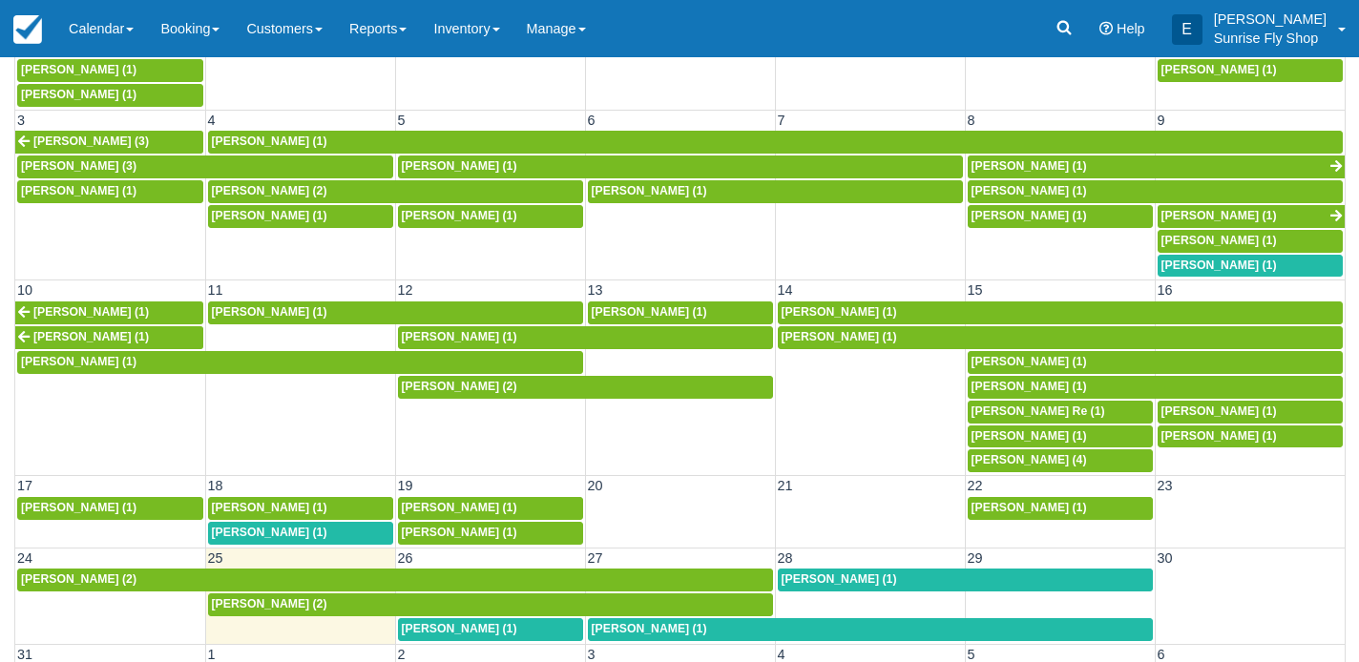
scroll to position [164, 0]
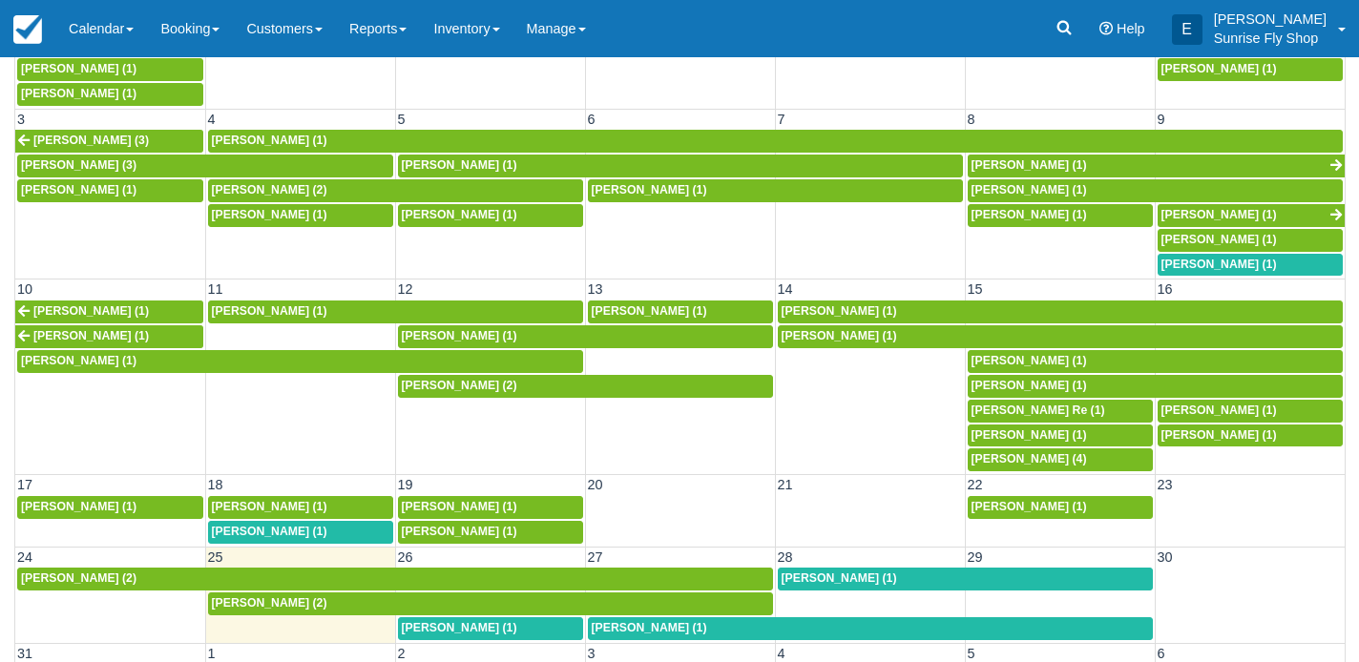
click at [442, 621] on span "[PERSON_NAME] (1)" at bounding box center [460, 627] width 116 height 13
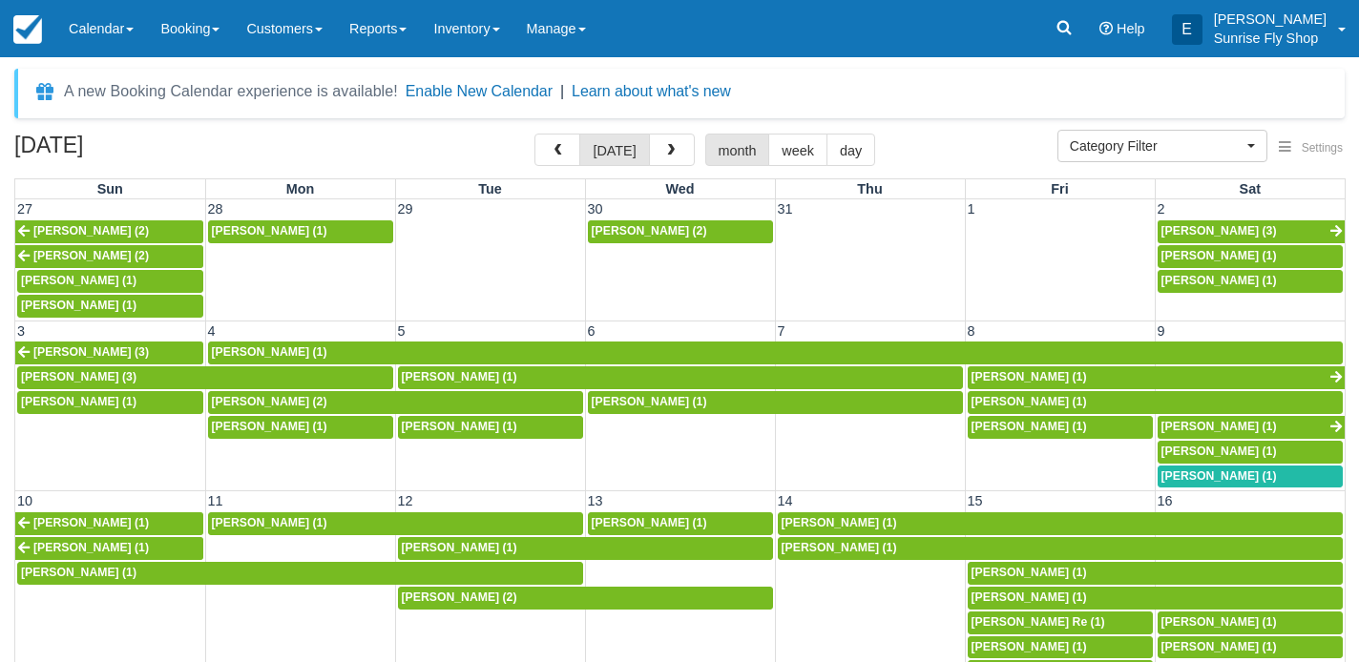
select select
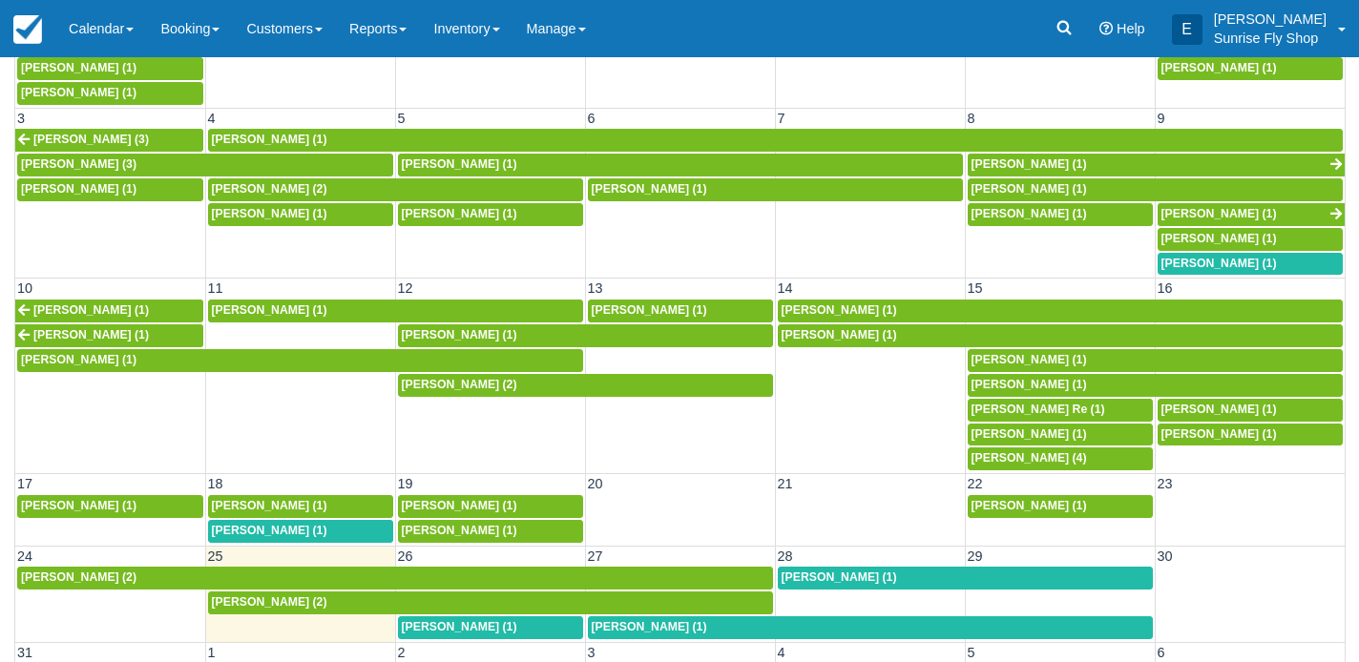
scroll to position [48, 0]
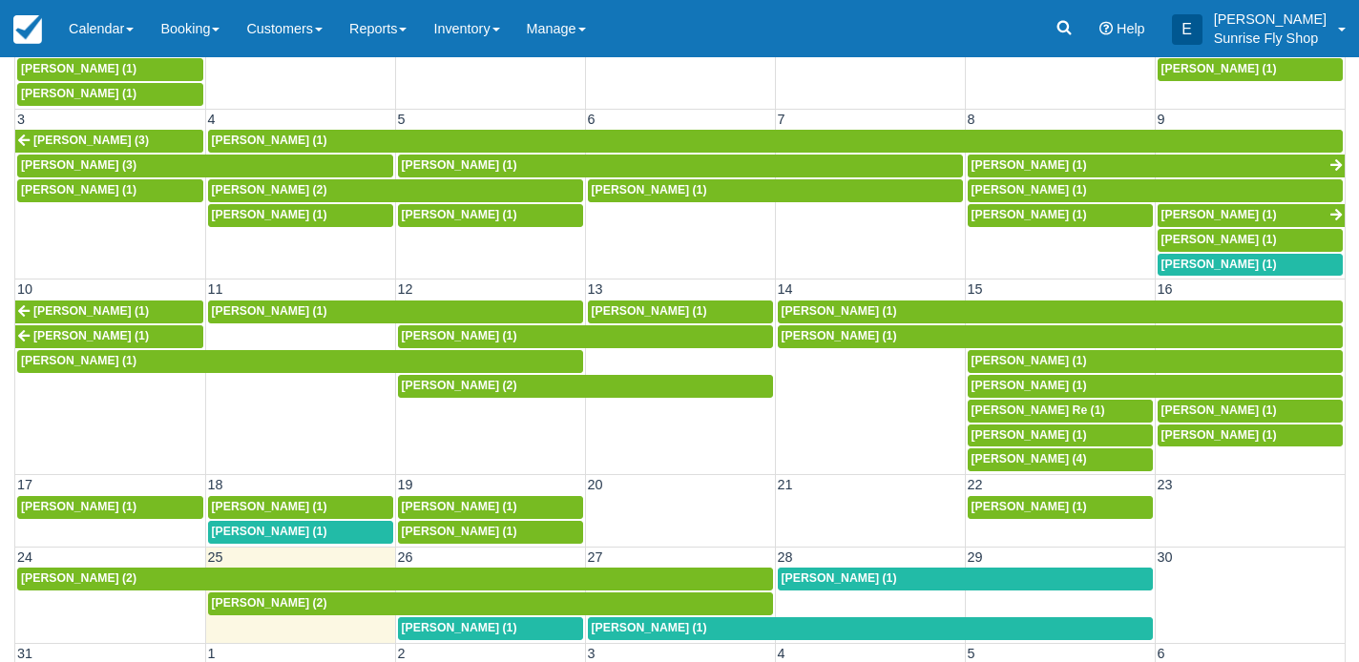
click at [629, 621] on span "Dave Cahan (1)" at bounding box center [650, 627] width 116 height 13
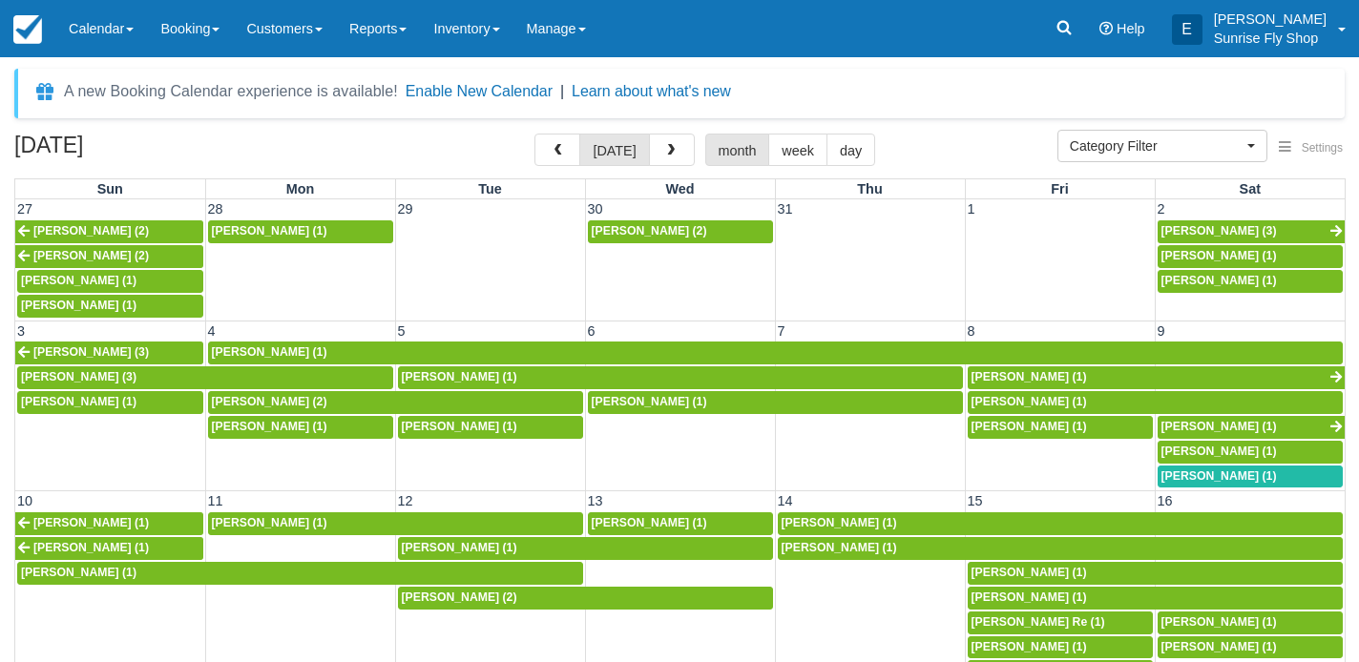
select select
click at [664, 145] on span "button" at bounding box center [670, 150] width 13 height 13
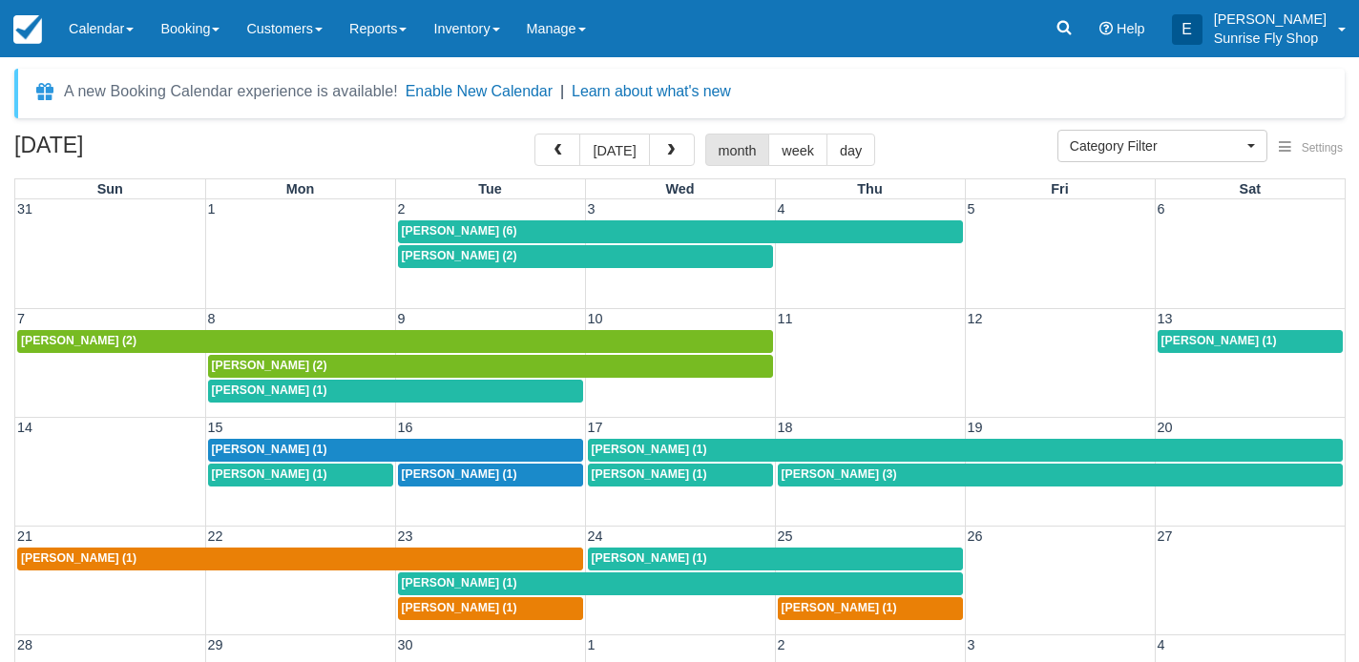
click at [237, 387] on span "[PERSON_NAME] (1)" at bounding box center [270, 390] width 116 height 13
select select
click at [254, 389] on span "[PERSON_NAME] (1)" at bounding box center [270, 390] width 116 height 13
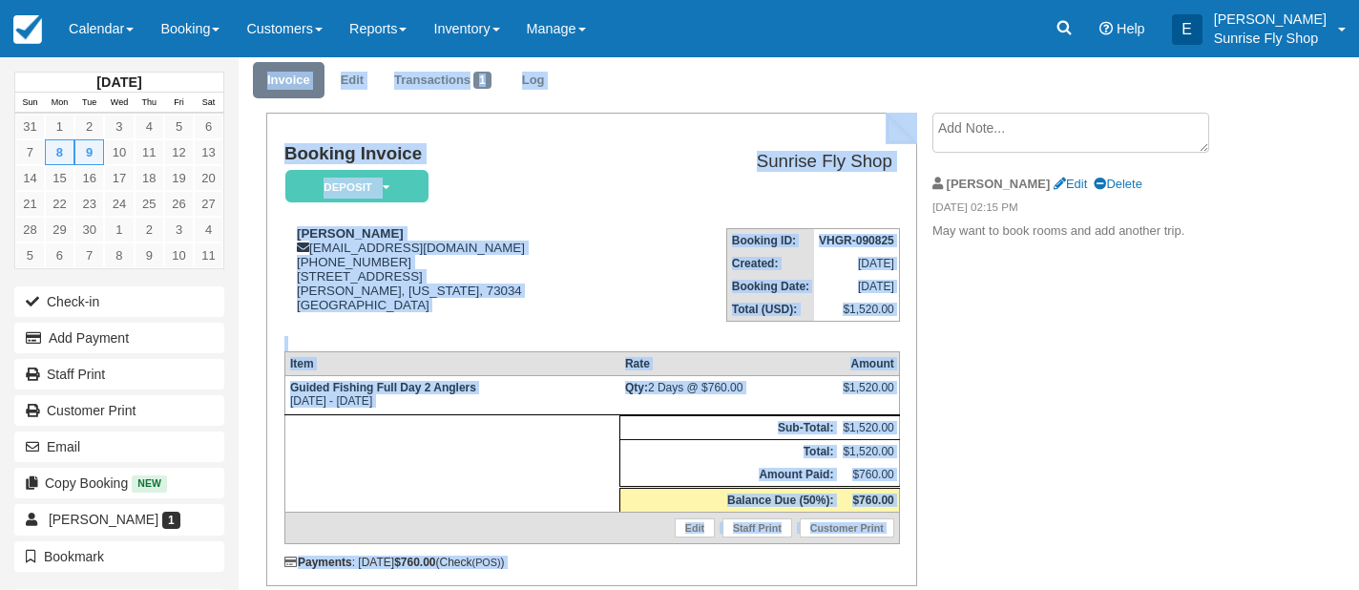
scroll to position [141, 0]
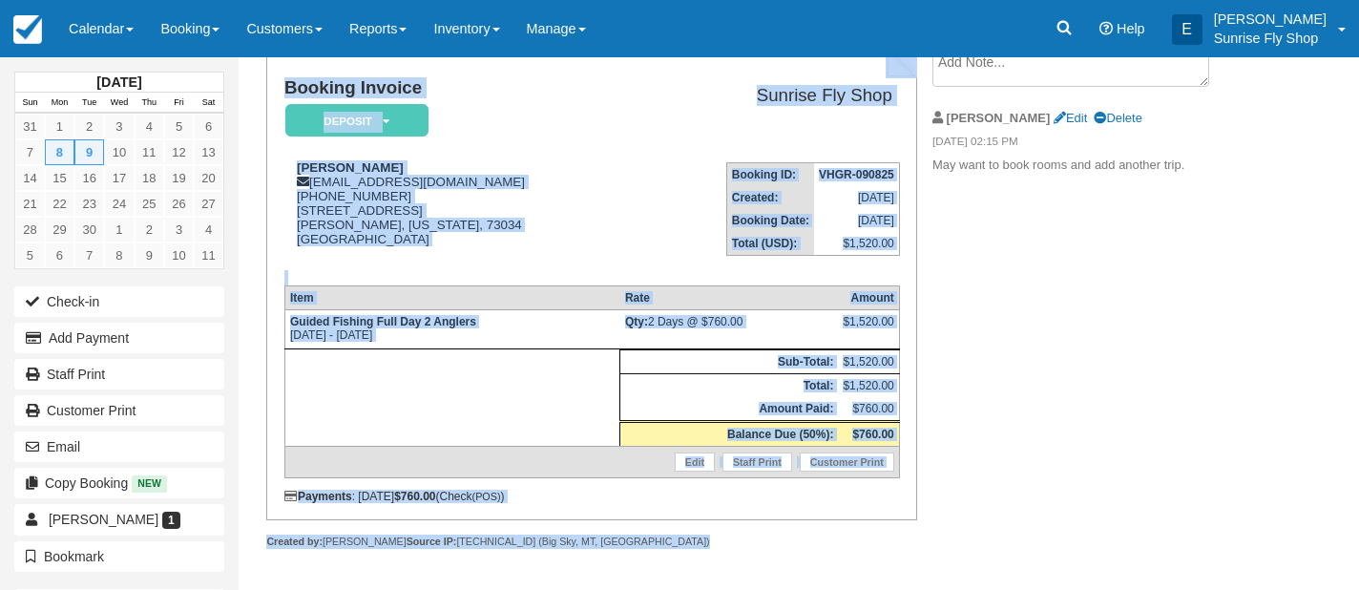
drag, startPoint x: 238, startPoint y: 583, endPoint x: 237, endPoint y: 625, distance: 42.0
click at [237, 462] on html "Menu Calendar Customer Inventory Month Week Day Booking Daily Manifest Daily Li…" at bounding box center [679, 167] width 1359 height 590
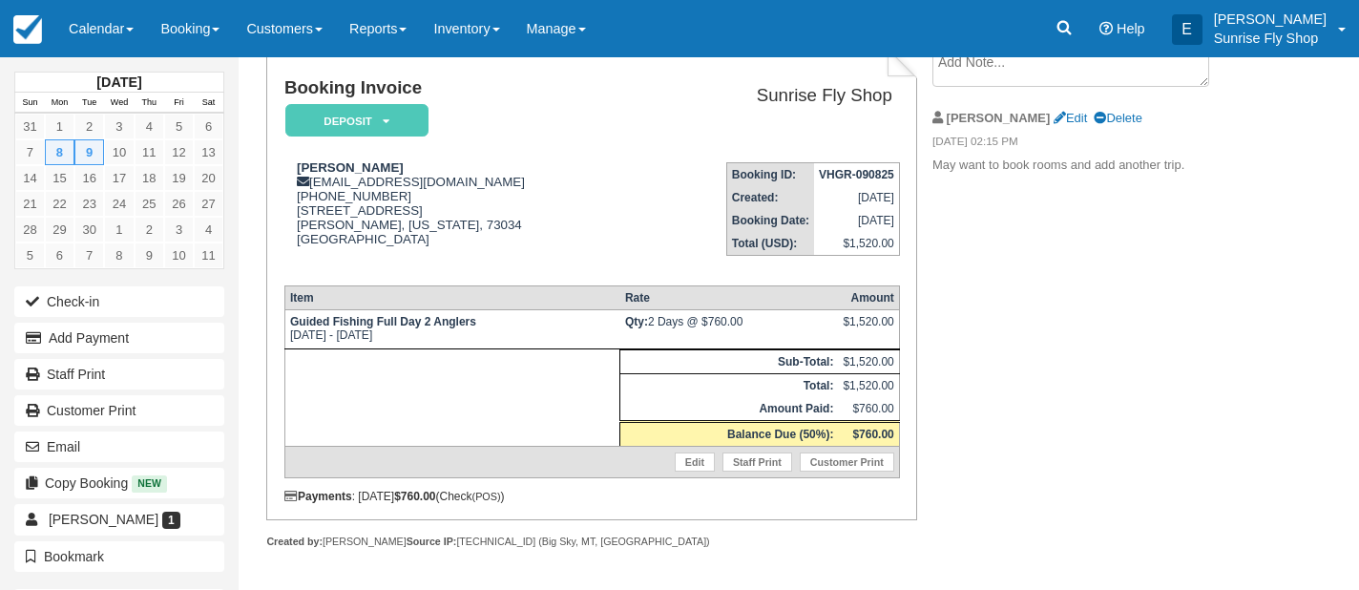
click at [249, 553] on div "Booking Invoice Deposit   Pending Reserved Paid Waiting Cancelled Void Sunrise …" at bounding box center [579, 318] width 680 height 543
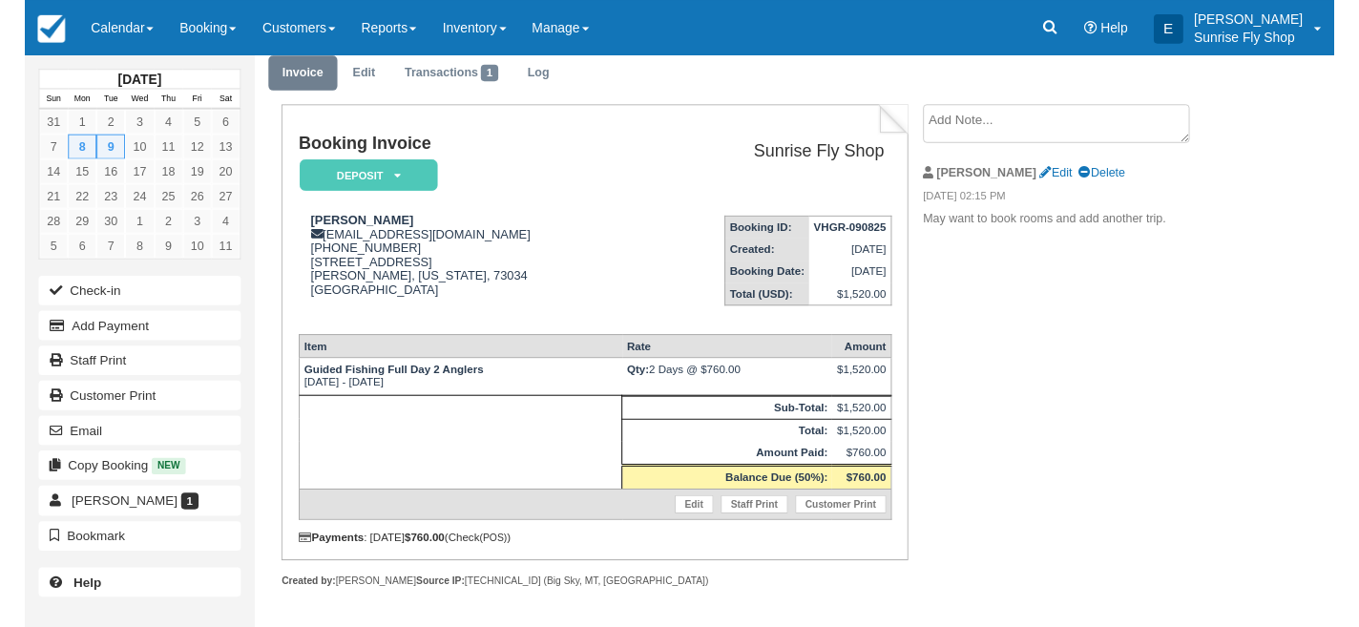
scroll to position [62, 0]
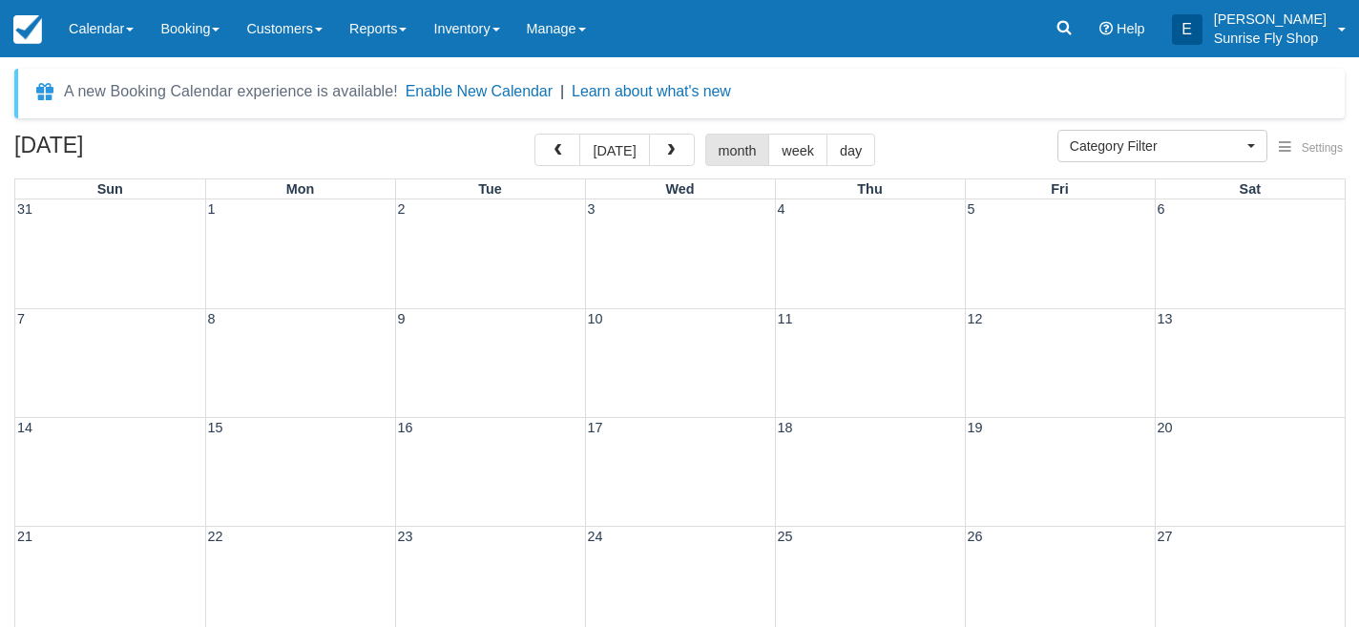
select select
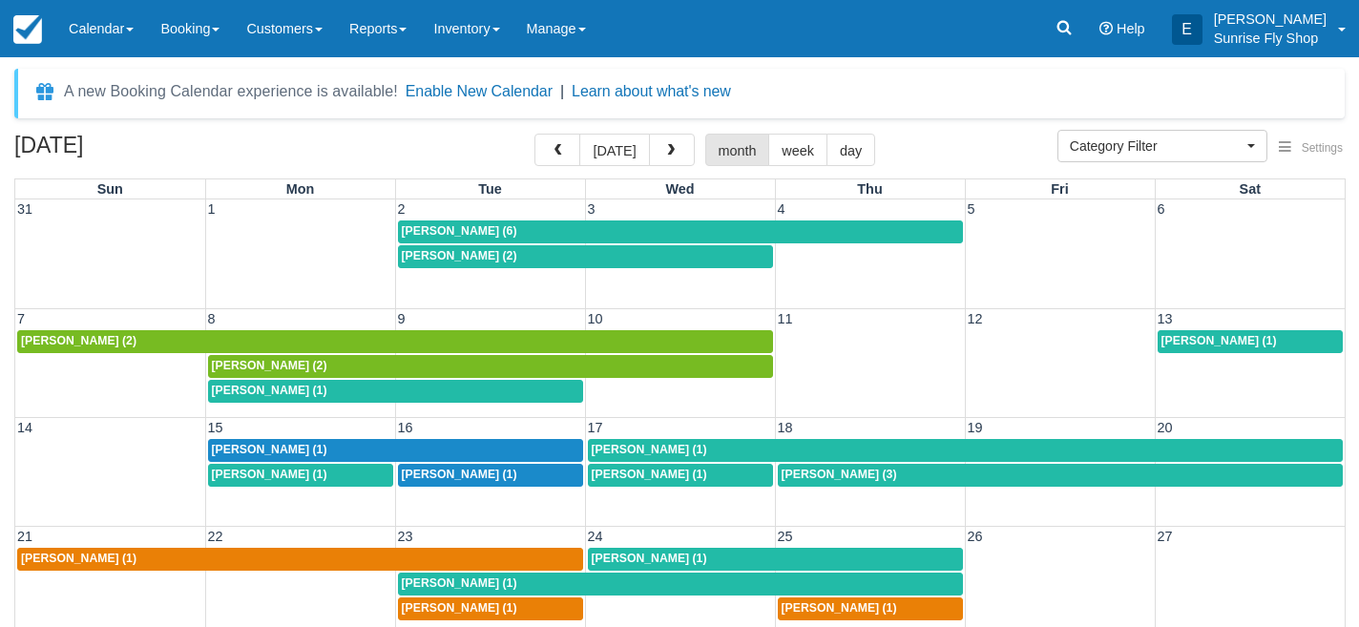
click at [1187, 334] on span "[PERSON_NAME] (1)" at bounding box center [1220, 340] width 116 height 13
select select
click at [250, 469] on span "[PERSON_NAME] (1)" at bounding box center [270, 474] width 116 height 13
select select
